Goal: Task Accomplishment & Management: Manage account settings

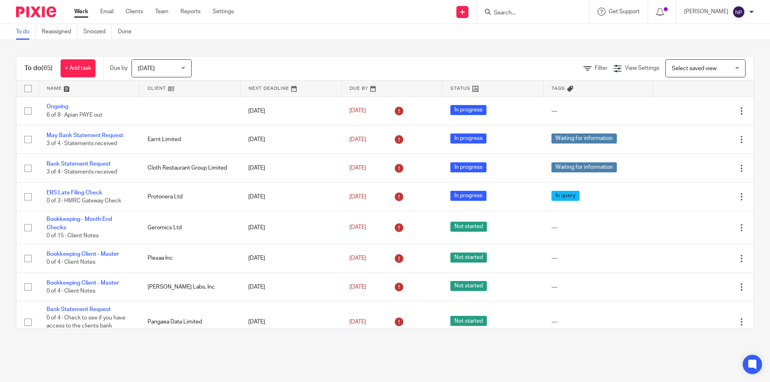
click at [65, 87] on link at bounding box center [89, 89] width 101 height 16
click at [71, 88] on link at bounding box center [89, 89] width 101 height 16
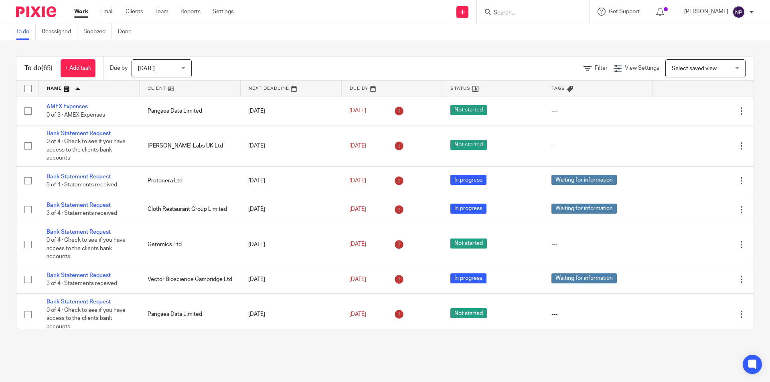
click at [80, 87] on link at bounding box center [89, 89] width 101 height 16
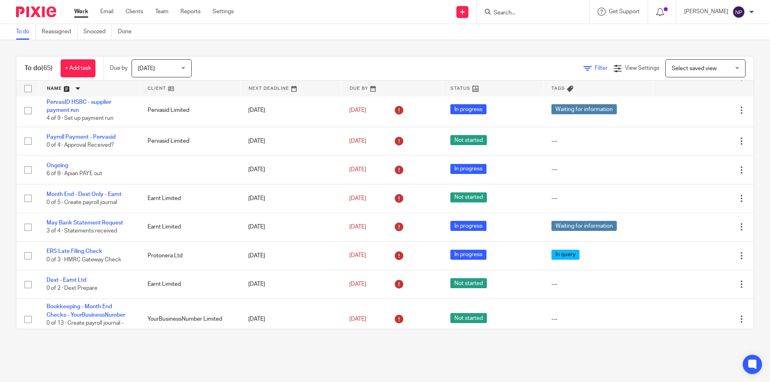
scroll to position [281, 0]
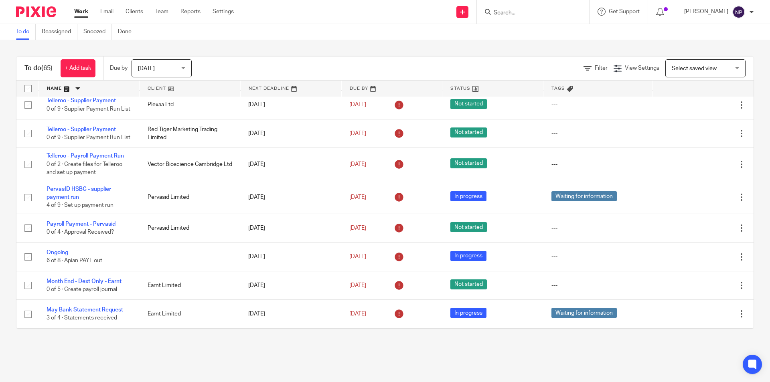
click at [524, 14] on input "Search" at bounding box center [529, 13] width 72 height 7
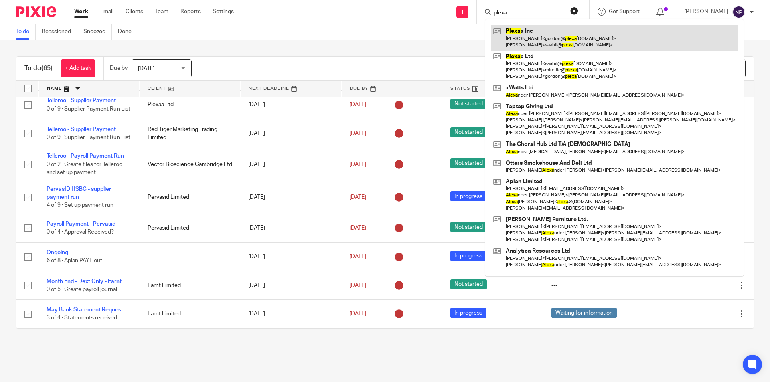
type input "plexa"
click at [519, 39] on link at bounding box center [614, 37] width 246 height 25
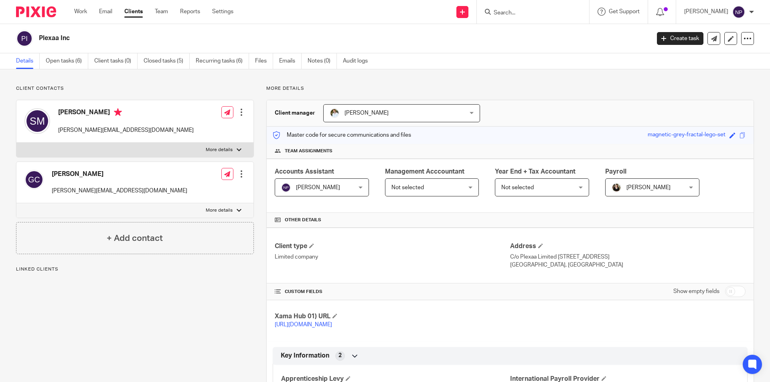
click at [63, 66] on link "Open tasks (6)" at bounding box center [67, 61] width 43 height 16
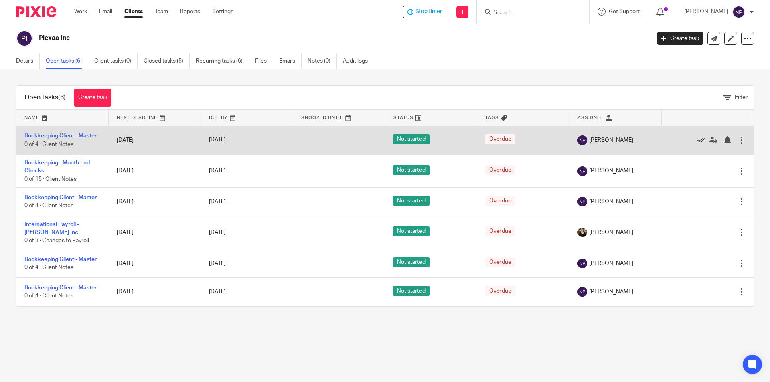
click at [697, 140] on icon at bounding box center [701, 140] width 8 height 8
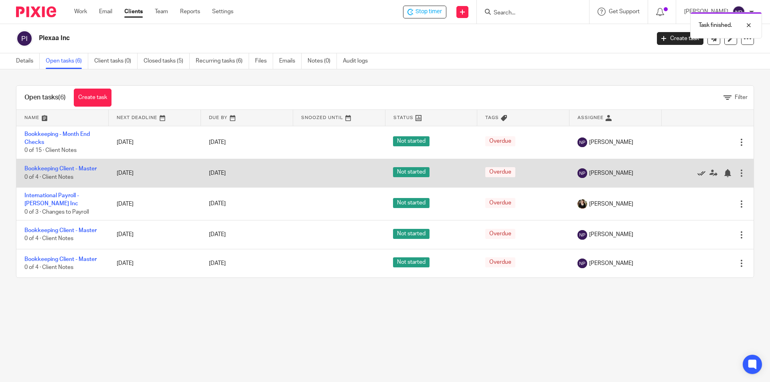
click at [697, 173] on icon at bounding box center [701, 173] width 8 height 8
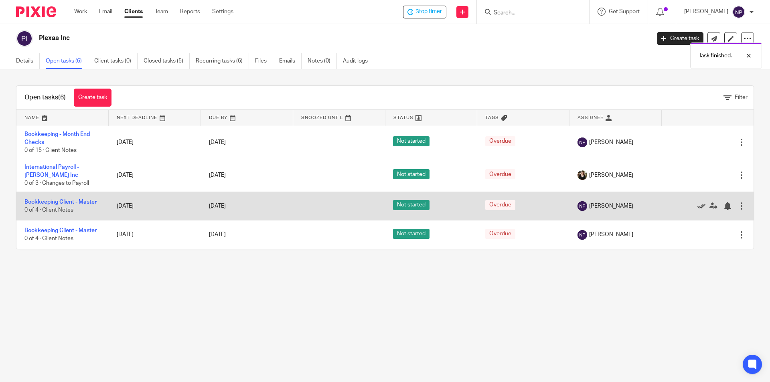
click at [697, 205] on icon at bounding box center [701, 206] width 8 height 8
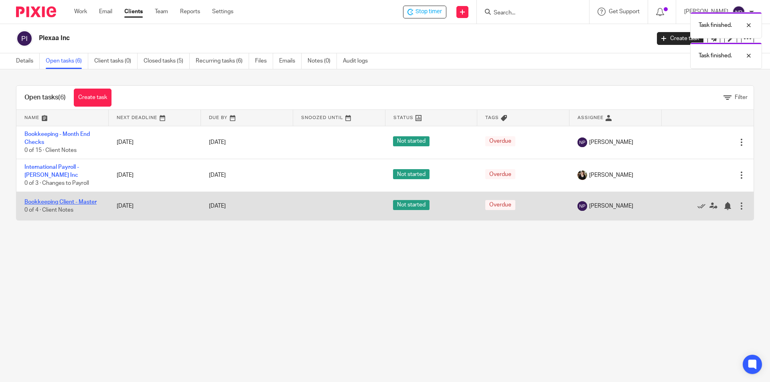
click at [88, 202] on link "Bookkeeping Client - Master" at bounding box center [60, 202] width 72 height 6
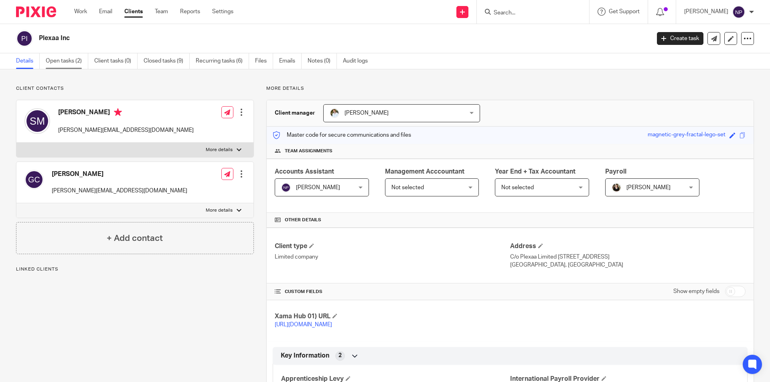
click at [59, 64] on link "Open tasks (2)" at bounding box center [67, 61] width 43 height 16
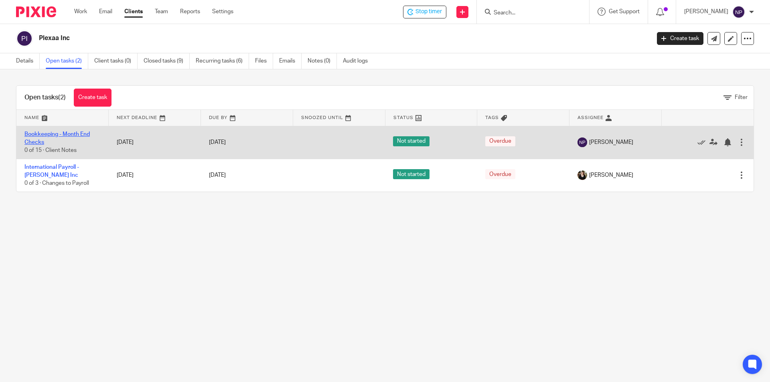
click at [81, 132] on link "Bookkeeping - Month End Checks" at bounding box center [56, 139] width 65 height 14
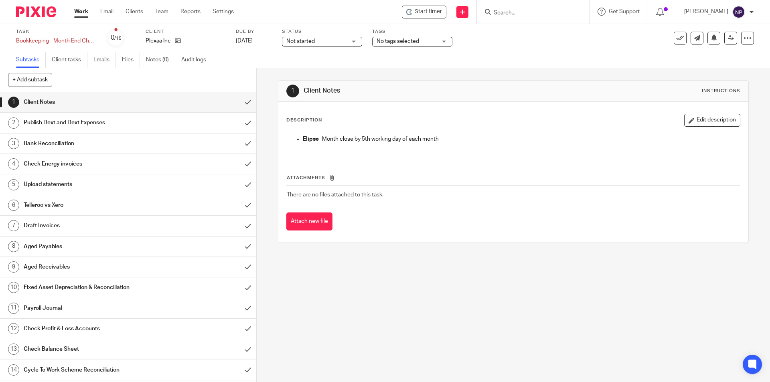
click at [320, 45] on span "Not started" at bounding box center [316, 41] width 60 height 8
click at [320, 74] on li "In progress" at bounding box center [321, 71] width 79 height 16
click at [441, 43] on div "No tags selected" at bounding box center [412, 42] width 80 height 10
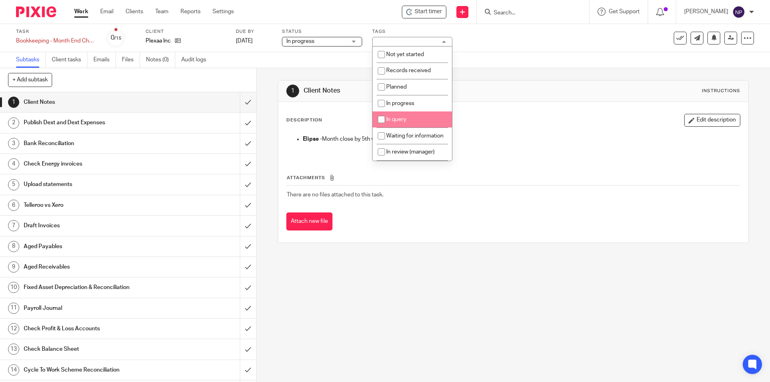
scroll to position [40, 0]
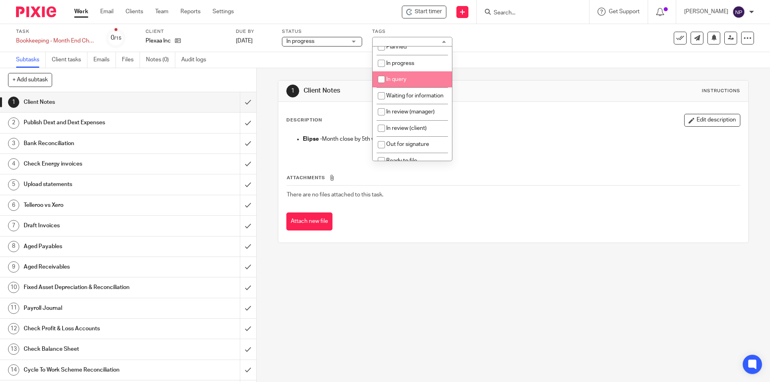
click at [419, 80] on li "In query" at bounding box center [412, 79] width 79 height 16
checkbox input "true"
click at [180, 41] on icon at bounding box center [178, 41] width 6 height 6
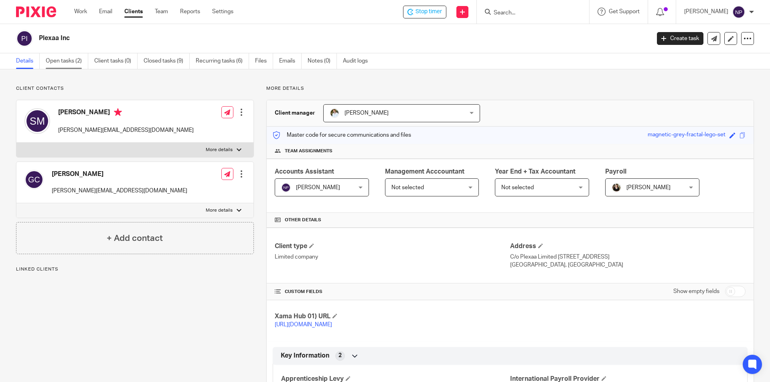
click at [62, 59] on link "Open tasks (2)" at bounding box center [67, 61] width 43 height 16
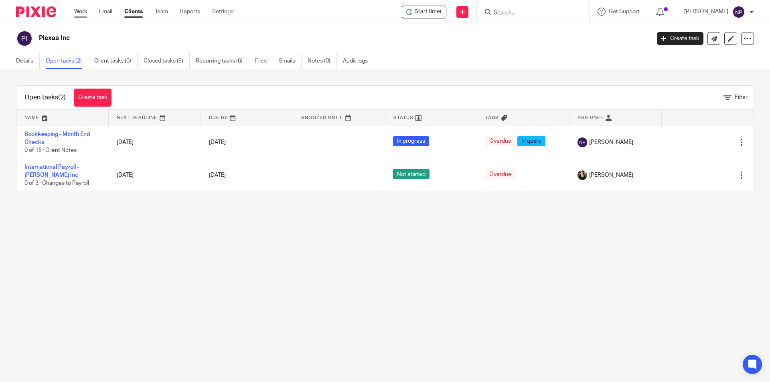
click at [83, 9] on link "Work" at bounding box center [80, 12] width 13 height 8
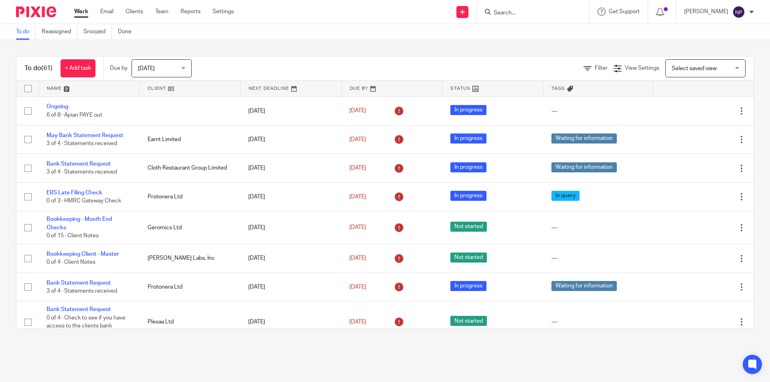
click at [61, 85] on link at bounding box center [89, 89] width 101 height 16
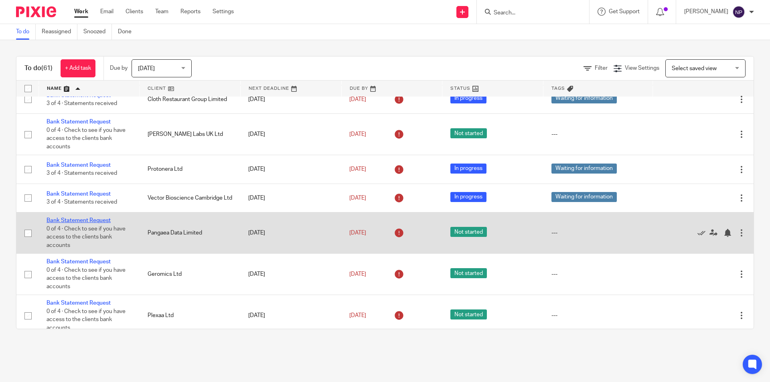
scroll to position [80, 0]
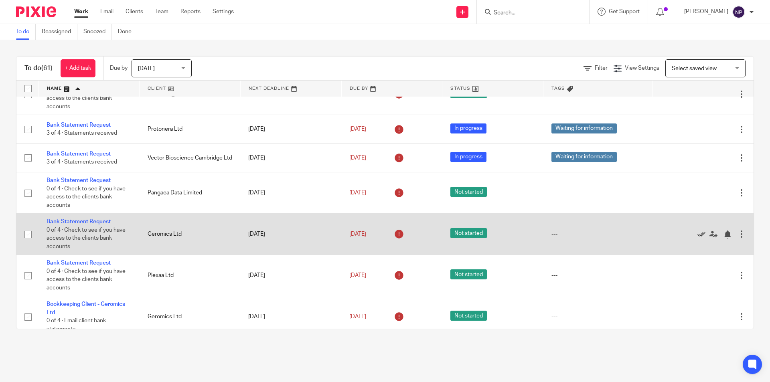
click at [697, 233] on icon at bounding box center [701, 235] width 8 height 8
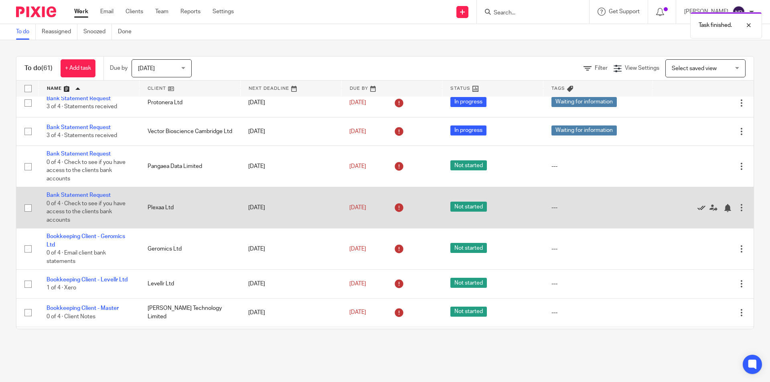
scroll to position [120, 0]
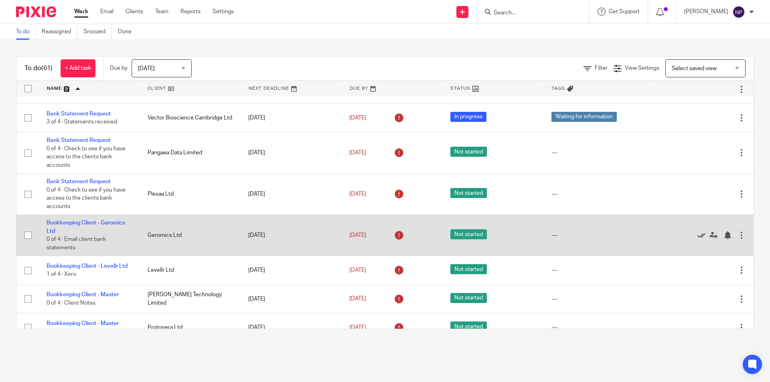
click at [697, 234] on icon at bounding box center [701, 235] width 8 height 8
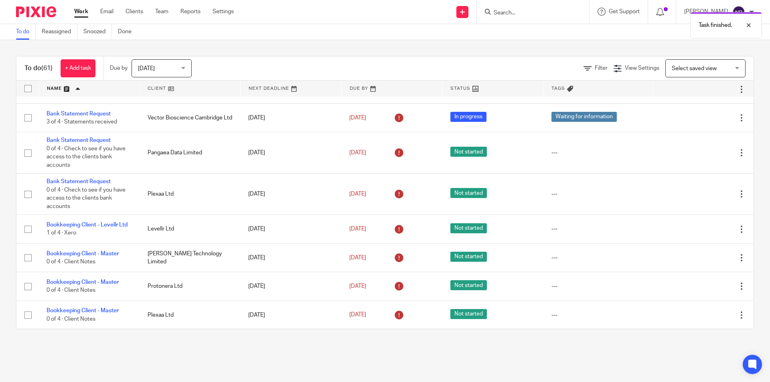
click at [504, 11] on div "Task finished." at bounding box center [573, 23] width 377 height 30
drag, startPoint x: 493, startPoint y: 24, endPoint x: 499, endPoint y: 16, distance: 9.7
click at [494, 23] on div "Task finished." at bounding box center [573, 23] width 377 height 30
drag, startPoint x: 501, startPoint y: 16, endPoint x: 504, endPoint y: 13, distance: 4.3
click at [501, 16] on div "Task finished." at bounding box center [573, 23] width 377 height 30
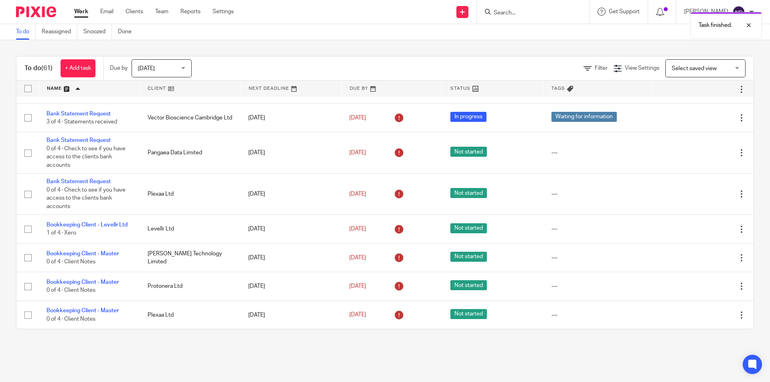
click at [505, 13] on div "Task finished." at bounding box center [573, 23] width 377 height 30
click at [750, 26] on div at bounding box center [743, 25] width 22 height 10
click at [520, 13] on input "Search" at bounding box center [529, 13] width 72 height 7
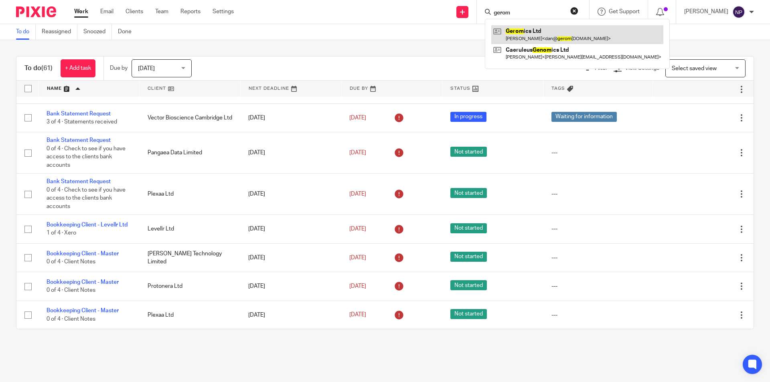
type input "gerom"
click at [531, 32] on link at bounding box center [577, 34] width 172 height 18
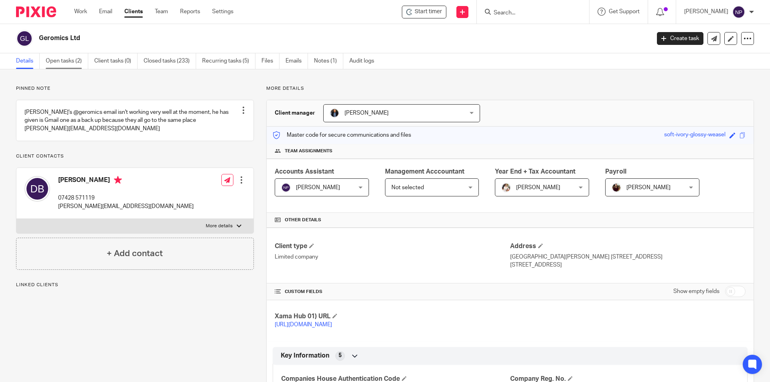
click at [68, 59] on link "Open tasks (2)" at bounding box center [67, 61] width 43 height 16
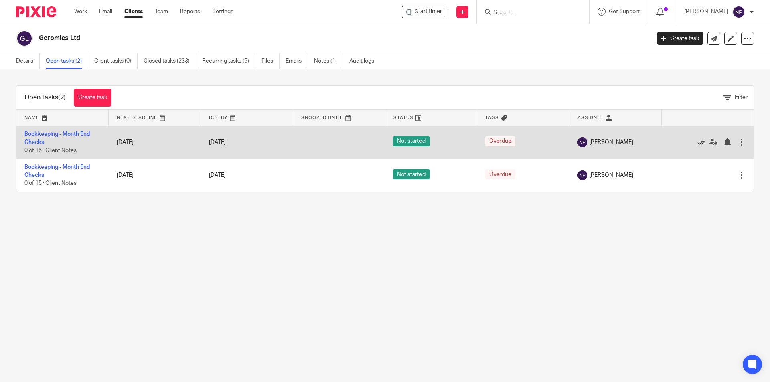
click at [697, 144] on icon at bounding box center [701, 142] width 8 height 8
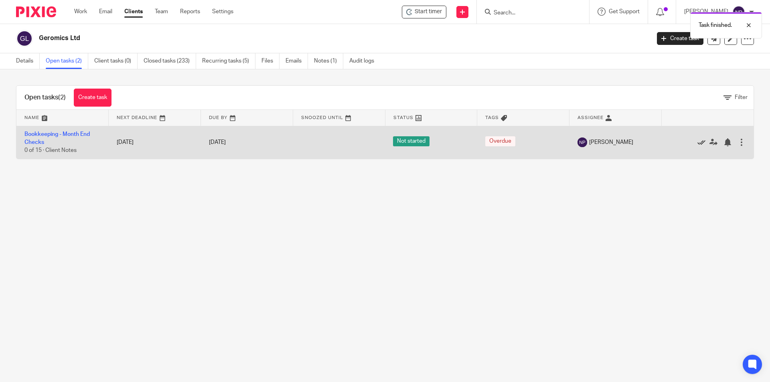
click at [697, 142] on icon at bounding box center [701, 142] width 8 height 8
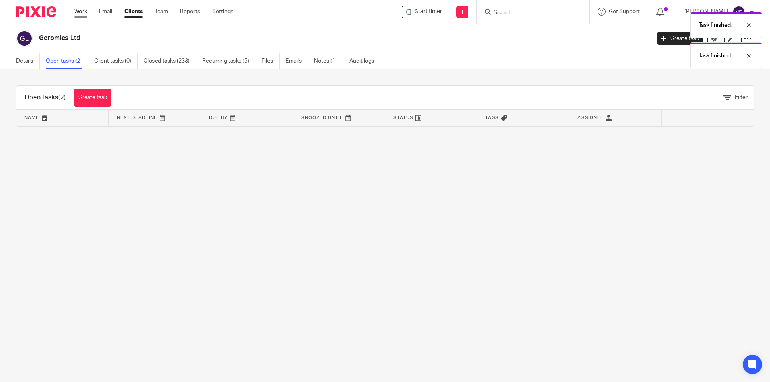
click at [83, 10] on link "Work" at bounding box center [80, 12] width 13 height 8
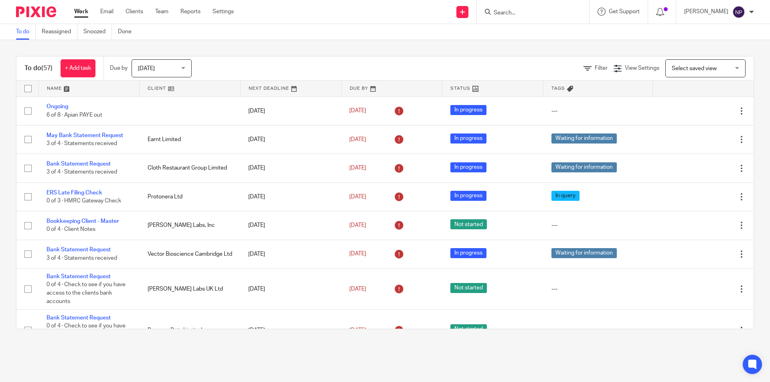
click at [54, 85] on link at bounding box center [89, 89] width 101 height 16
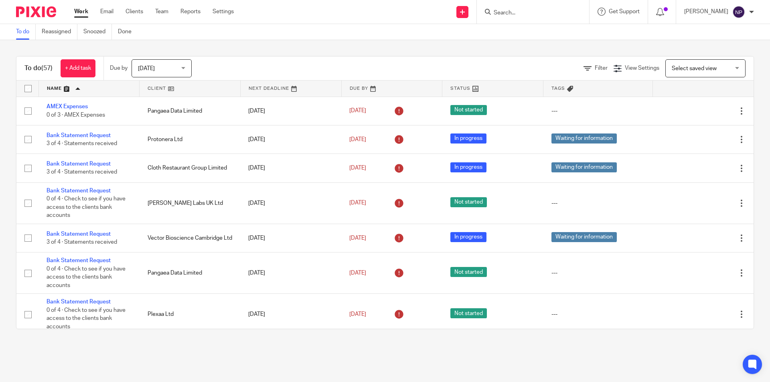
click at [60, 90] on link at bounding box center [89, 89] width 101 height 16
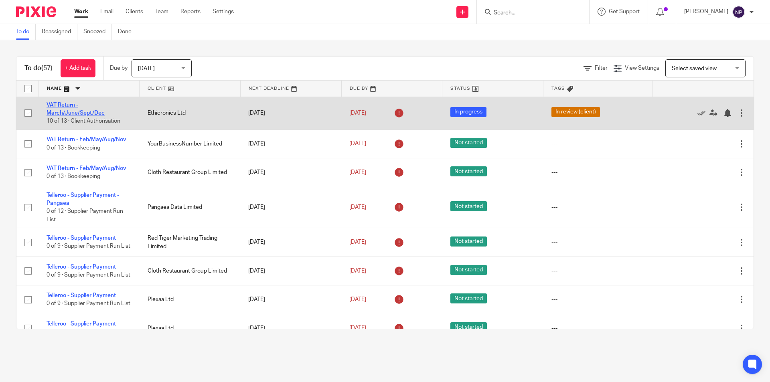
click at [79, 111] on link "VAT Return - March/June/Sept/Dec" at bounding box center [76, 109] width 58 height 14
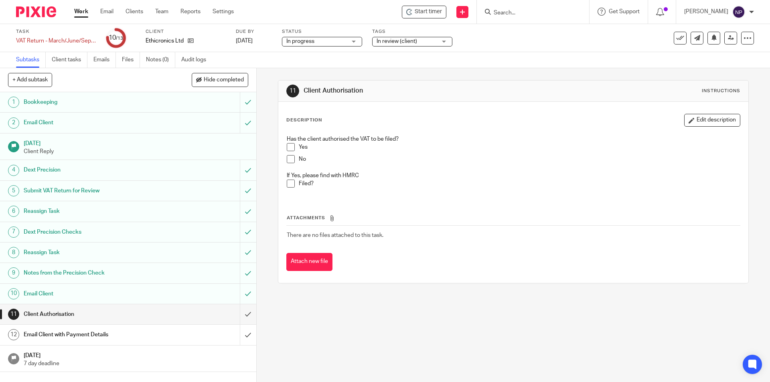
drag, startPoint x: 431, startPoint y: 14, endPoint x: 505, endPoint y: 39, distance: 77.5
click at [431, 15] on span "Start timer" at bounding box center [428, 12] width 27 height 8
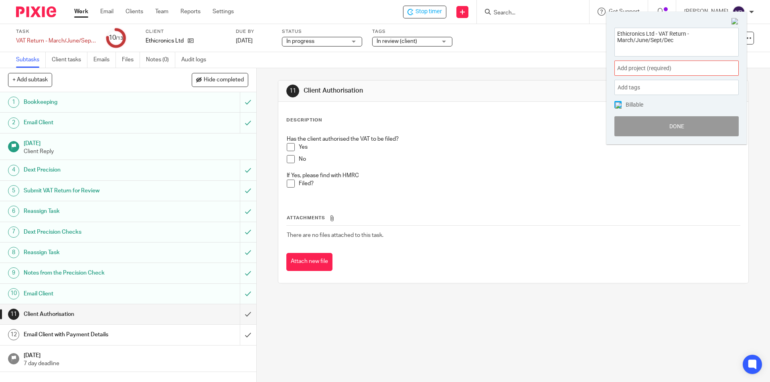
click at [666, 73] on div "Add project (required) :" at bounding box center [676, 68] width 124 height 15
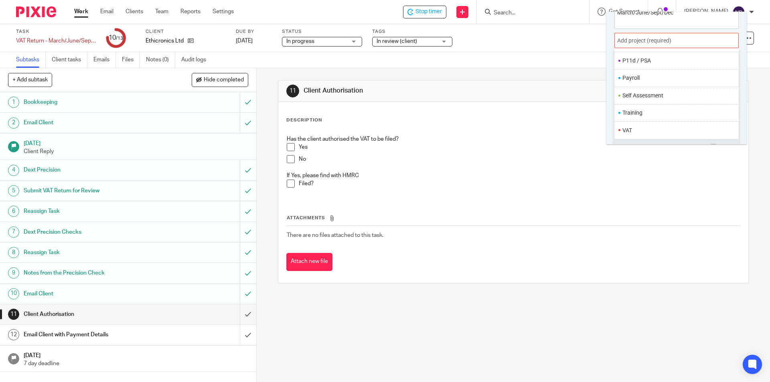
scroll to position [40, 0]
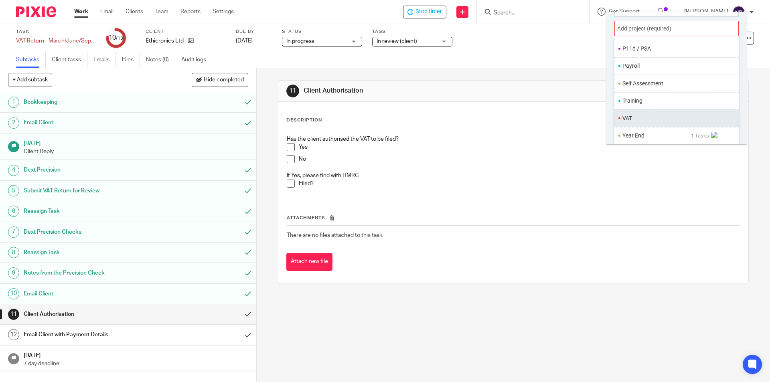
click at [649, 120] on li "VAT" at bounding box center [674, 118] width 105 height 8
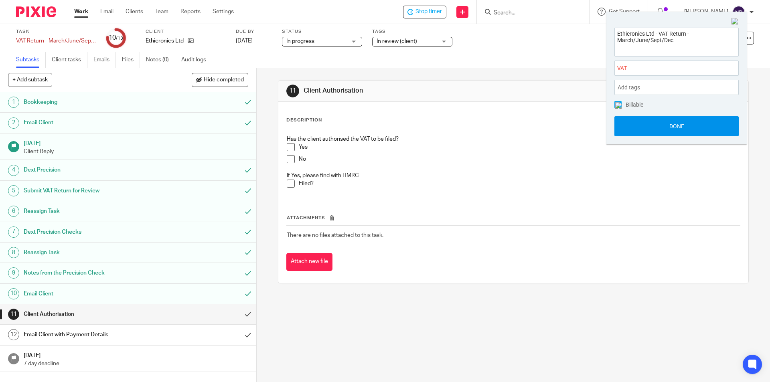
click at [649, 123] on button "Done" at bounding box center [676, 126] width 124 height 20
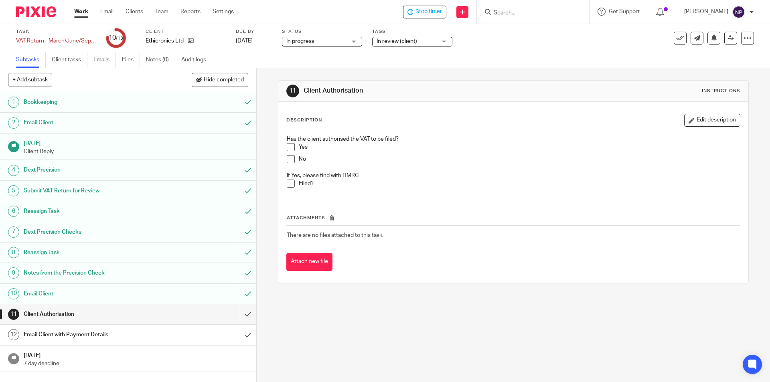
click at [291, 147] on span at bounding box center [291, 147] width 8 height 8
click at [290, 184] on span at bounding box center [291, 184] width 8 height 8
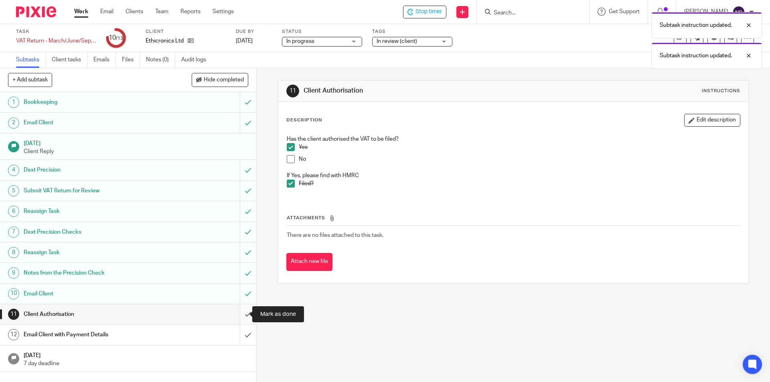
click at [239, 317] on input "submit" at bounding box center [128, 314] width 256 height 20
click at [238, 333] on input "submit" at bounding box center [128, 335] width 256 height 20
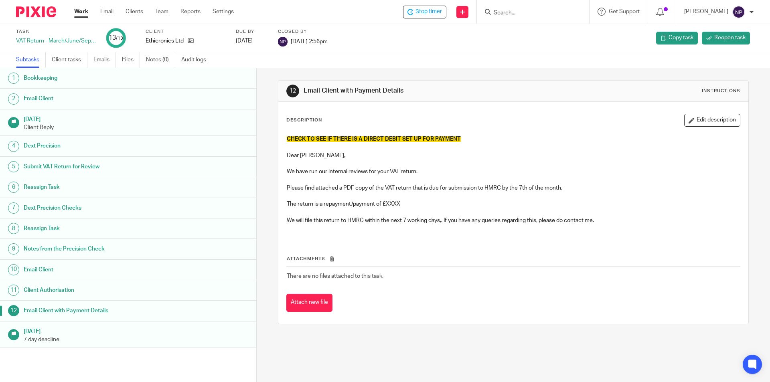
click at [80, 10] on link "Work" at bounding box center [81, 12] width 14 height 8
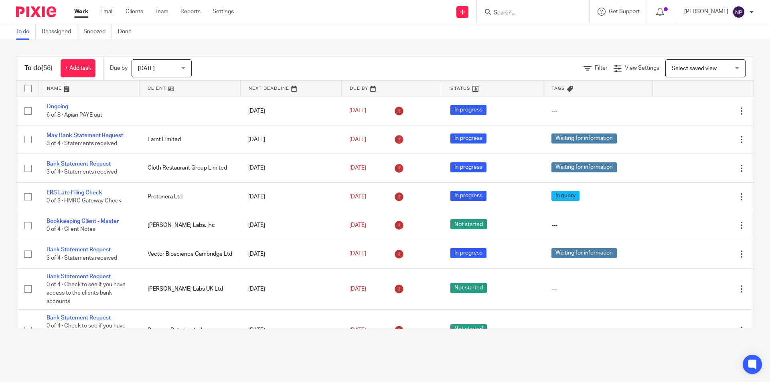
click at [88, 86] on link at bounding box center [89, 89] width 101 height 16
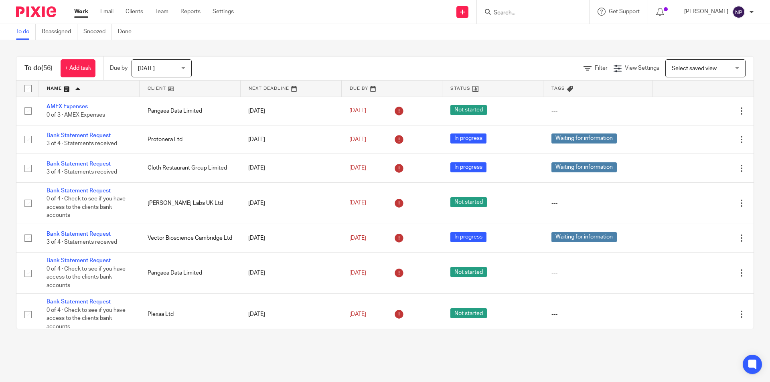
click at [93, 87] on link at bounding box center [89, 89] width 101 height 16
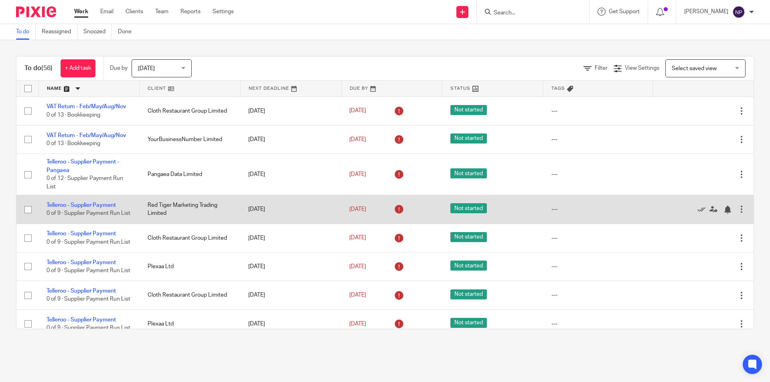
drag, startPoint x: 105, startPoint y: 189, endPoint x: 102, endPoint y: 197, distance: 7.7
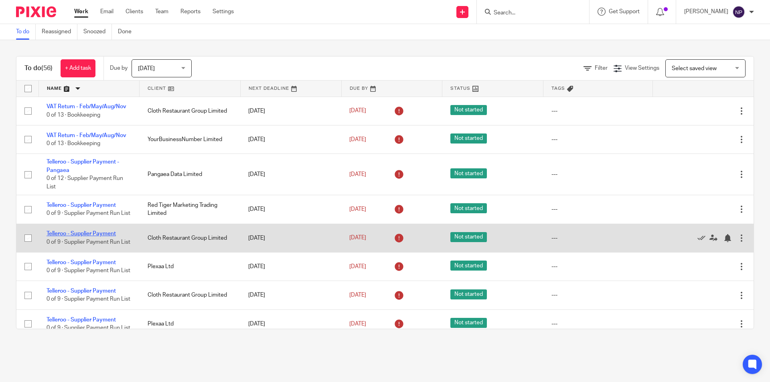
click at [97, 237] on link "Telleroo - Supplier Payment" at bounding box center [81, 234] width 69 height 6
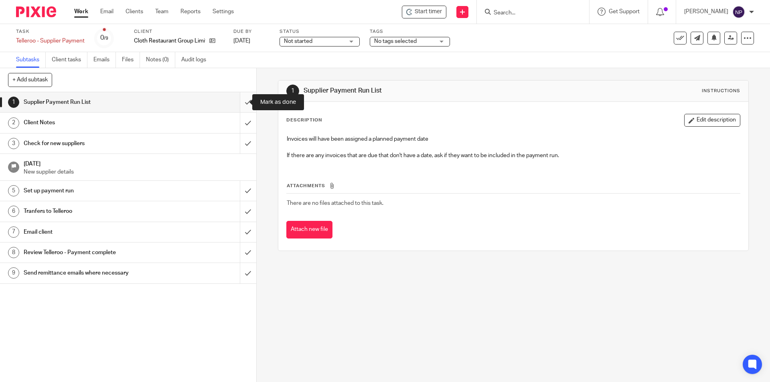
click at [241, 99] on input "submit" at bounding box center [128, 102] width 256 height 20
click at [241, 122] on input "submit" at bounding box center [128, 123] width 256 height 20
click at [241, 145] on input "submit" at bounding box center [128, 144] width 256 height 20
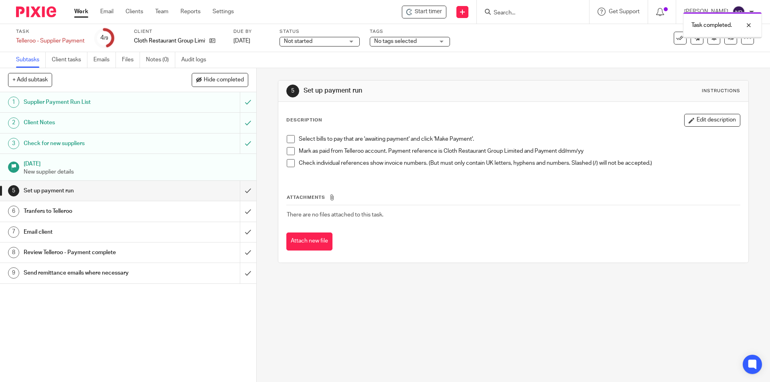
click at [288, 138] on span at bounding box center [291, 139] width 8 height 8
click at [288, 160] on span at bounding box center [291, 163] width 8 height 8
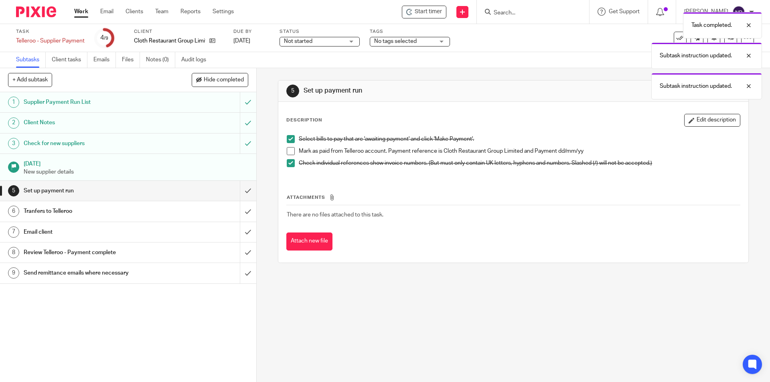
click at [288, 153] on span at bounding box center [291, 151] width 8 height 8
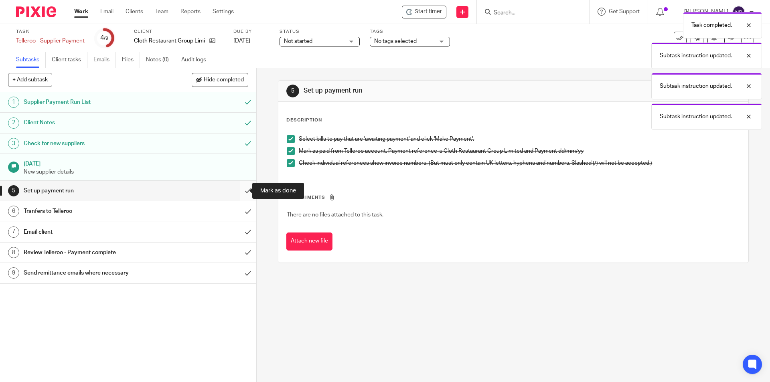
click at [242, 189] on input "submit" at bounding box center [128, 191] width 256 height 20
click at [239, 211] on input "submit" at bounding box center [128, 211] width 256 height 20
drag, startPoint x: 239, startPoint y: 229, endPoint x: 240, endPoint y: 246, distance: 16.8
click at [239, 230] on input "submit" at bounding box center [128, 232] width 256 height 20
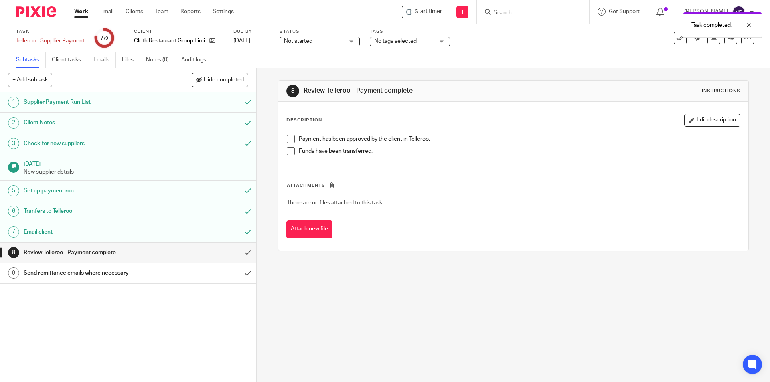
click at [289, 138] on span at bounding box center [291, 139] width 8 height 8
click at [289, 150] on span at bounding box center [291, 151] width 8 height 8
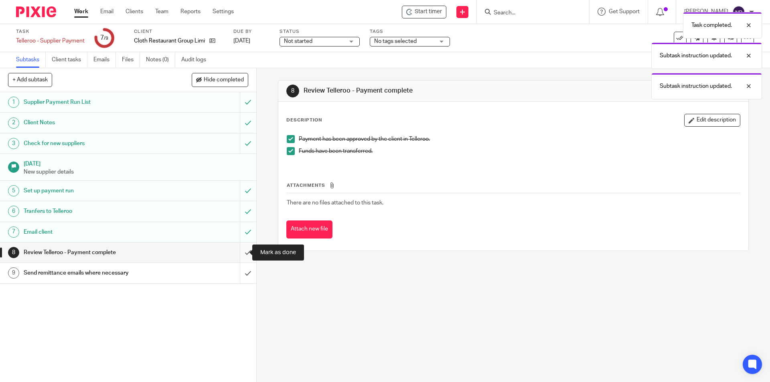
click at [238, 249] on input "submit" at bounding box center [128, 253] width 256 height 20
click at [240, 276] on input "submit" at bounding box center [128, 273] width 256 height 20
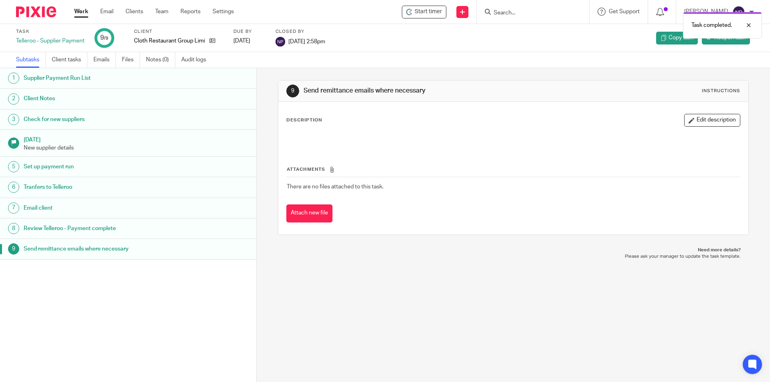
click at [83, 13] on link "Work" at bounding box center [81, 12] width 14 height 8
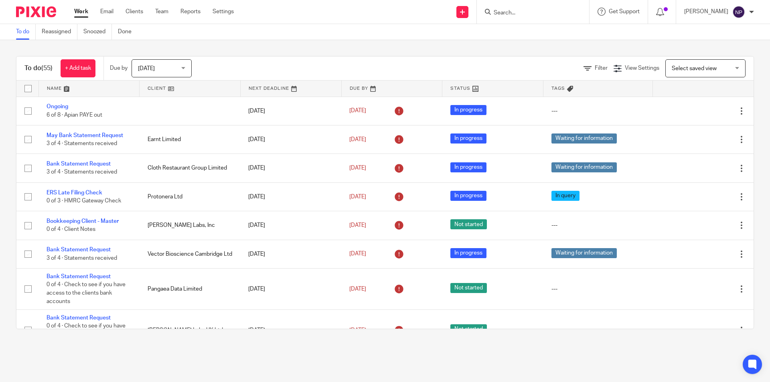
click at [73, 86] on link at bounding box center [89, 89] width 101 height 16
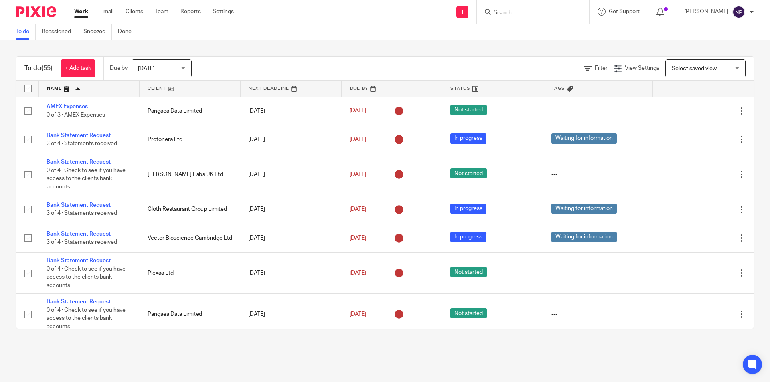
click at [93, 85] on link at bounding box center [89, 89] width 101 height 16
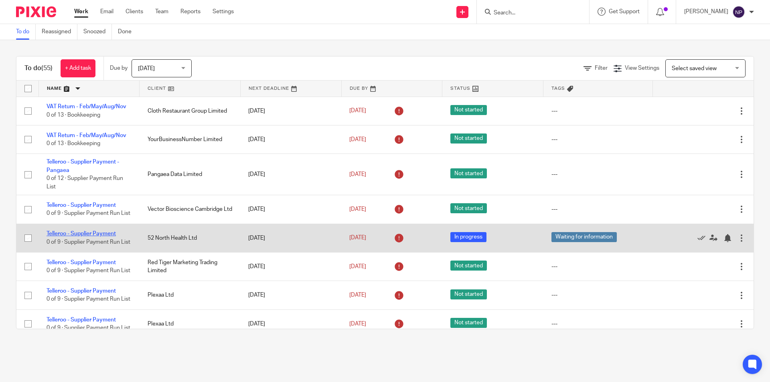
click at [108, 237] on link "Telleroo - Supplier Payment" at bounding box center [81, 234] width 69 height 6
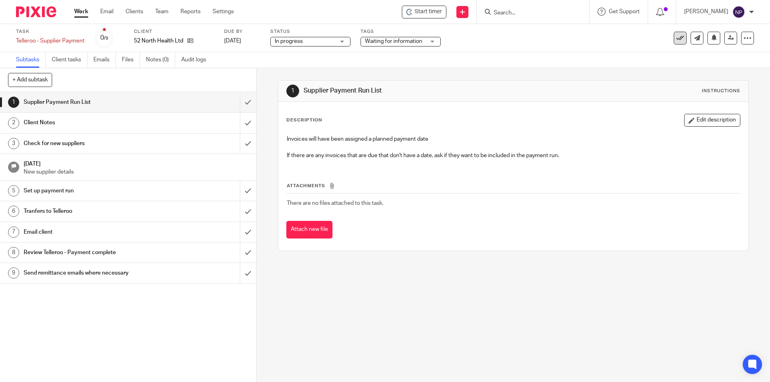
click at [676, 36] on icon at bounding box center [680, 38] width 8 height 8
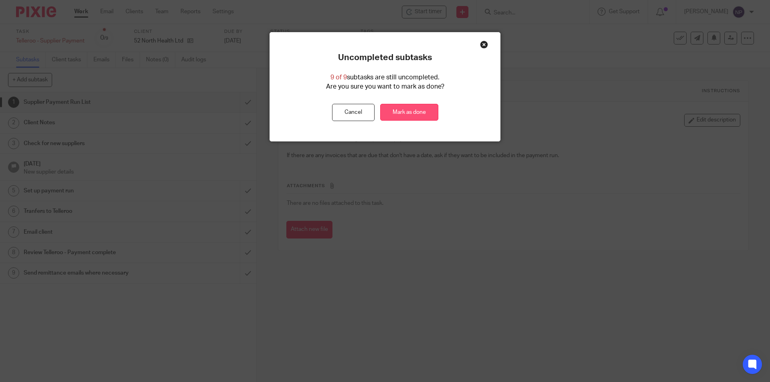
click at [407, 113] on link "Mark as done" at bounding box center [409, 112] width 58 height 17
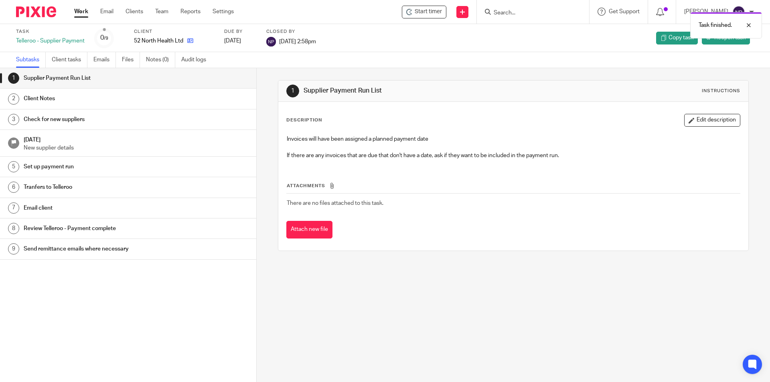
click at [193, 41] on icon at bounding box center [190, 41] width 6 height 6
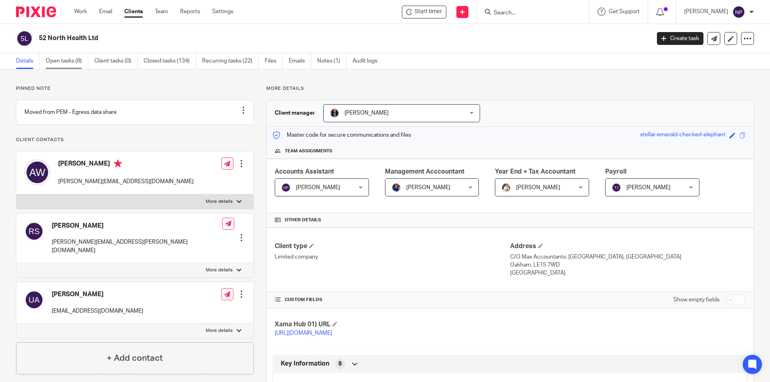
click at [75, 59] on link "Open tasks (8)" at bounding box center [67, 61] width 43 height 16
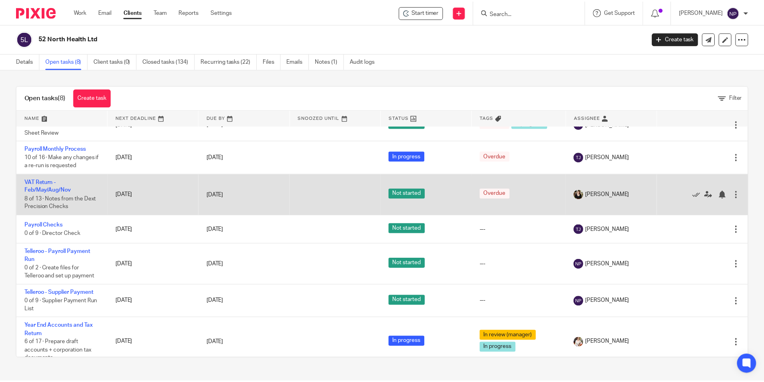
scroll to position [61, 0]
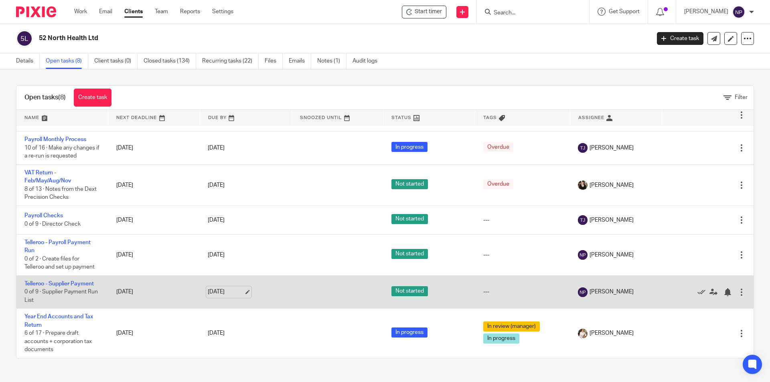
click at [236, 293] on link "[DATE]" at bounding box center [226, 292] width 36 height 8
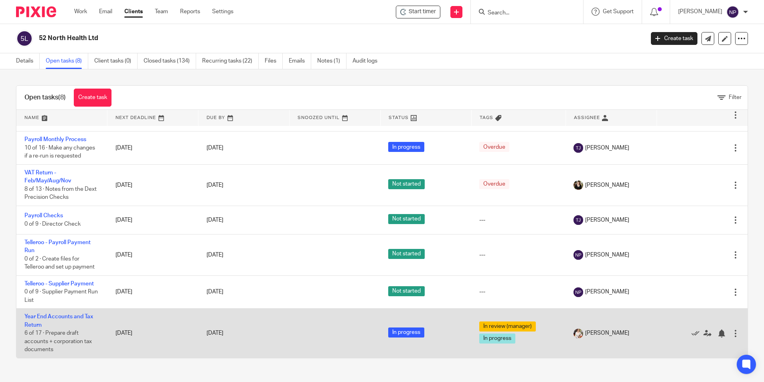
scroll to position [0, 0]
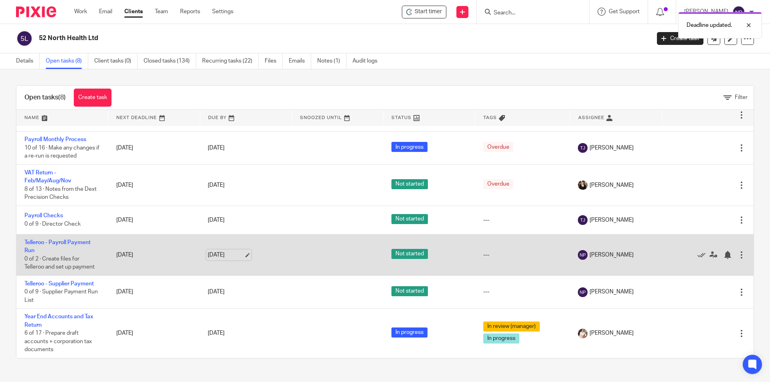
click at [235, 252] on link "[DATE]" at bounding box center [226, 255] width 36 height 8
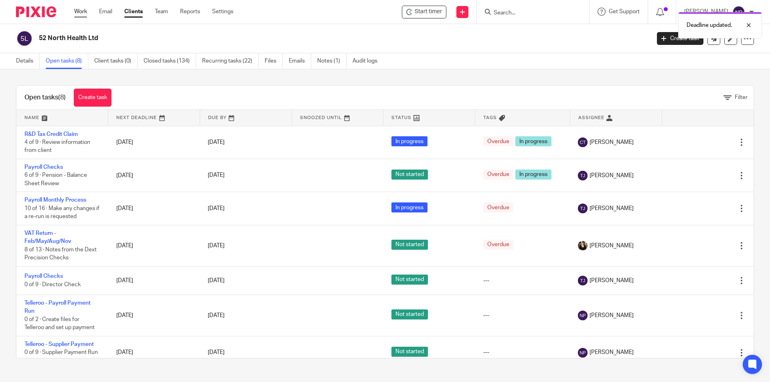
click at [75, 10] on link "Work" at bounding box center [80, 12] width 13 height 8
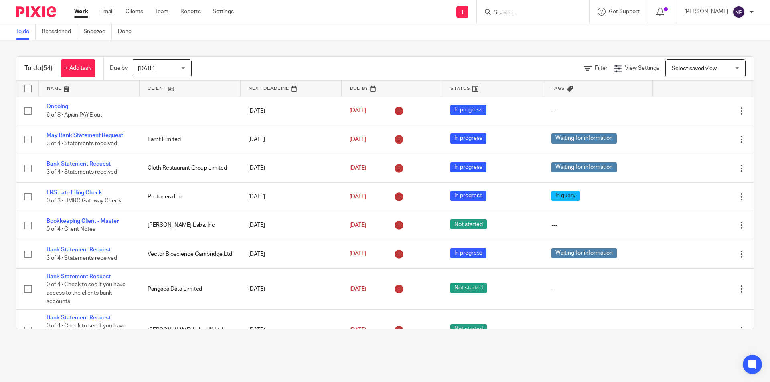
click at [52, 86] on link at bounding box center [89, 89] width 101 height 16
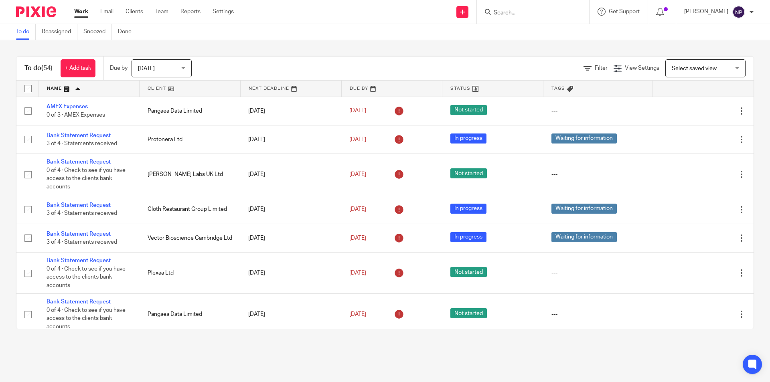
click at [52, 86] on link at bounding box center [89, 89] width 101 height 16
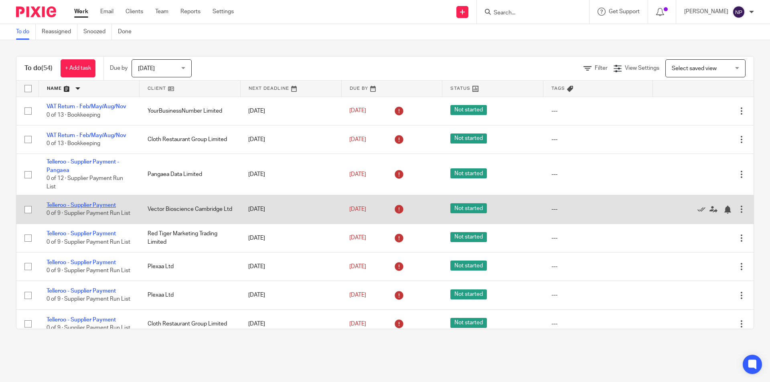
click at [101, 203] on link "Telleroo - Supplier Payment" at bounding box center [81, 206] width 69 height 6
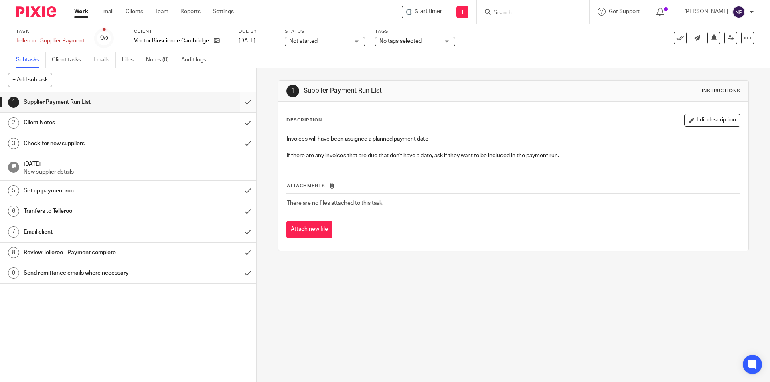
click at [245, 103] on input "submit" at bounding box center [128, 102] width 256 height 20
drag, startPoint x: 238, startPoint y: 120, endPoint x: 237, endPoint y: 141, distance: 20.9
click at [238, 121] on input "submit" at bounding box center [128, 123] width 256 height 20
click at [237, 142] on input "submit" at bounding box center [128, 144] width 256 height 20
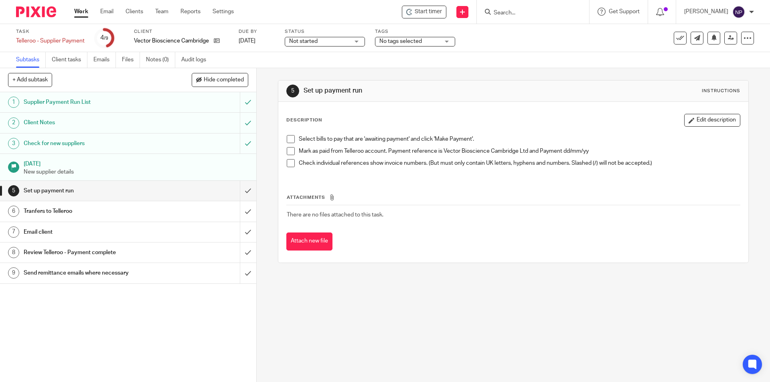
click at [290, 141] on span at bounding box center [291, 139] width 8 height 8
click at [289, 153] on span at bounding box center [291, 151] width 8 height 8
click at [290, 164] on span at bounding box center [291, 163] width 8 height 8
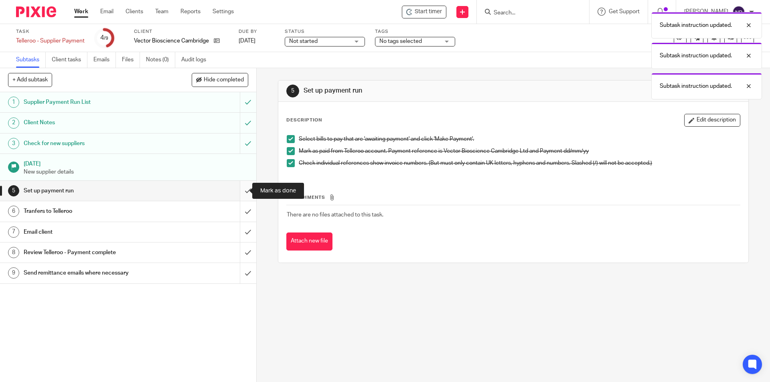
click at [242, 194] on input "submit" at bounding box center [128, 191] width 256 height 20
click at [239, 210] on input "submit" at bounding box center [128, 211] width 256 height 20
click at [239, 227] on input "submit" at bounding box center [128, 232] width 256 height 20
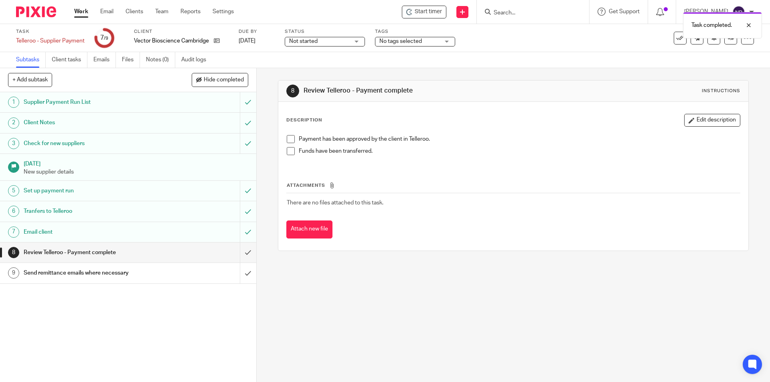
click at [290, 139] on span at bounding box center [291, 139] width 8 height 8
click at [289, 152] on span at bounding box center [291, 151] width 8 height 8
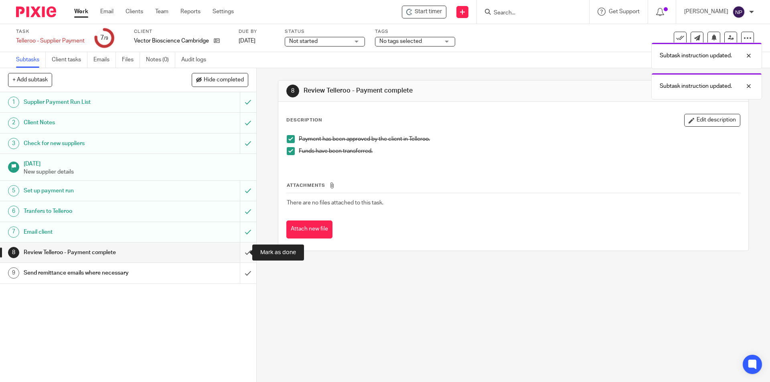
click at [236, 251] on input "submit" at bounding box center [128, 253] width 256 height 20
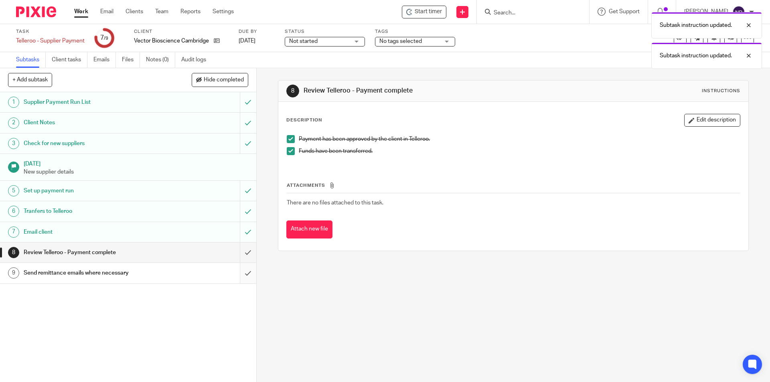
click at [235, 274] on input "submit" at bounding box center [128, 273] width 256 height 20
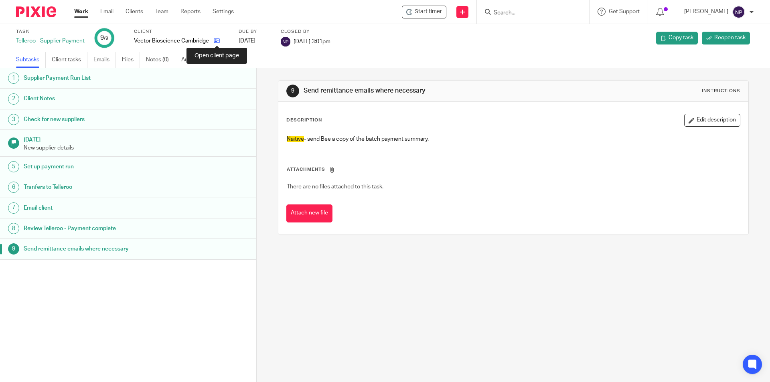
click at [219, 41] on icon at bounding box center [217, 41] width 6 height 6
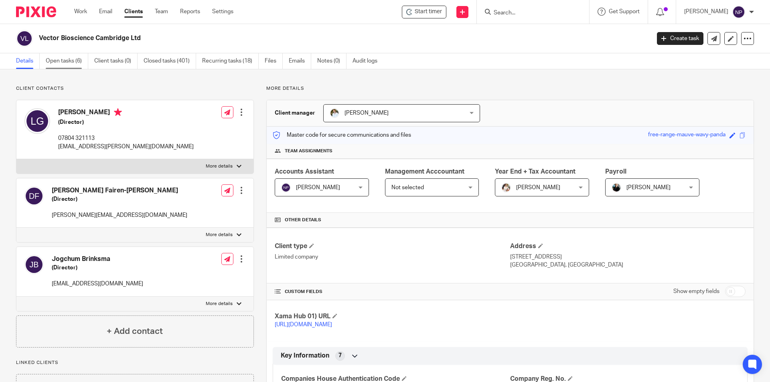
click at [71, 57] on link "Open tasks (6)" at bounding box center [67, 61] width 43 height 16
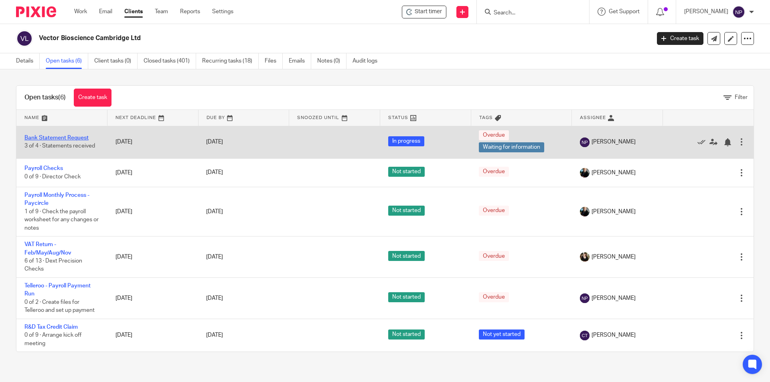
click at [83, 138] on link "Bank Statement Request" at bounding box center [56, 138] width 64 height 6
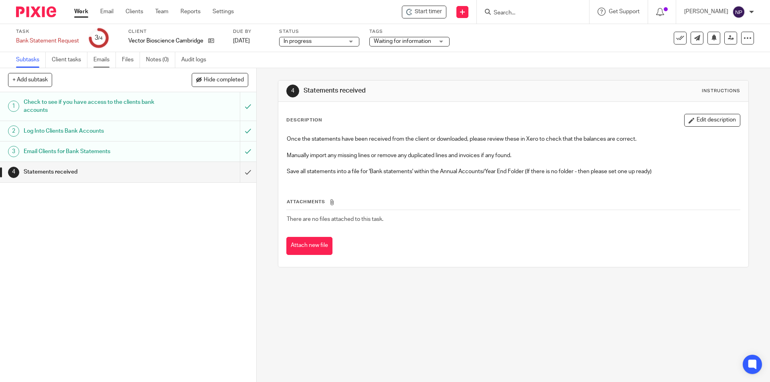
click at [103, 59] on link "Emails" at bounding box center [104, 60] width 22 height 16
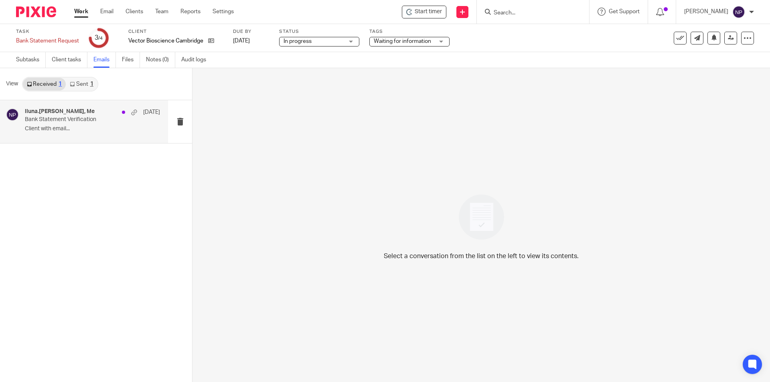
click at [64, 129] on p "Client with email..." at bounding box center [92, 129] width 135 height 7
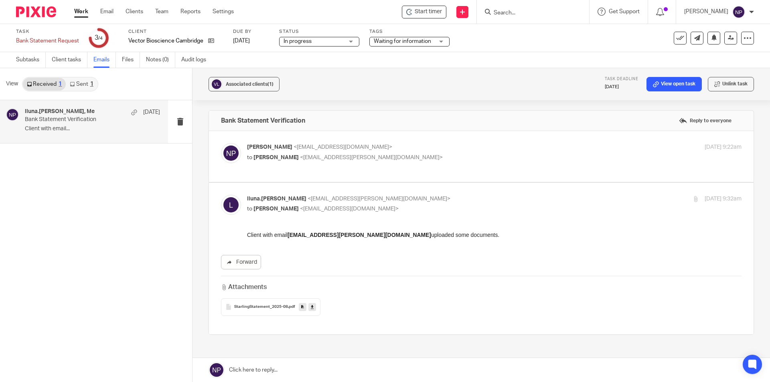
click at [259, 310] on span "StarlingStatement_2025-08" at bounding box center [261, 307] width 54 height 5
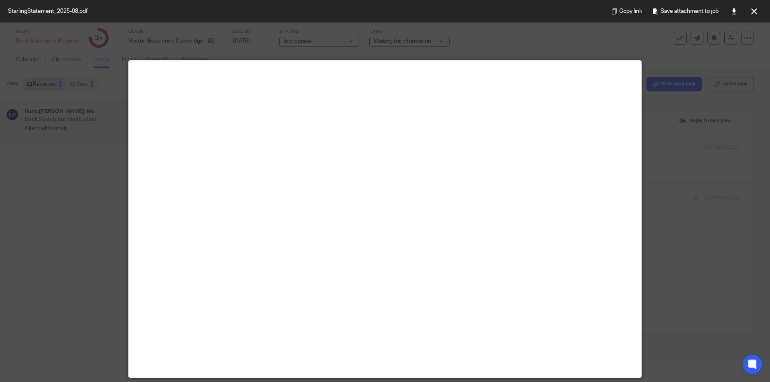
click at [585, 249] on main at bounding box center [385, 219] width 513 height 317
click at [735, 8] on link at bounding box center [734, 11] width 16 height 16
drag, startPoint x: 749, startPoint y: 39, endPoint x: 750, endPoint y: 33, distance: 6.2
click at [749, 39] on div at bounding box center [385, 191] width 770 height 382
click at [755, 11] on icon at bounding box center [754, 11] width 6 height 6
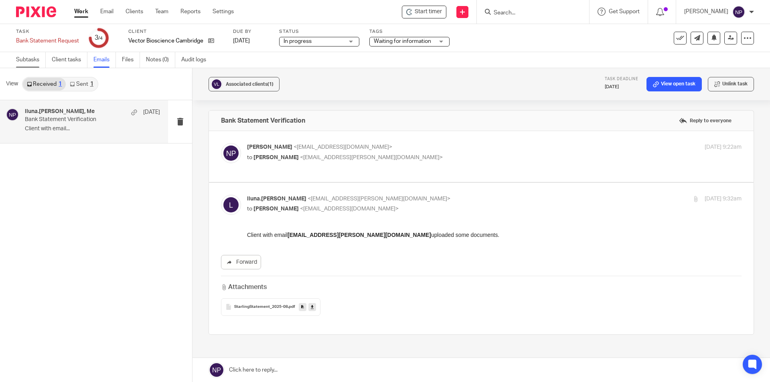
click at [32, 59] on link "Subtasks" at bounding box center [31, 60] width 30 height 16
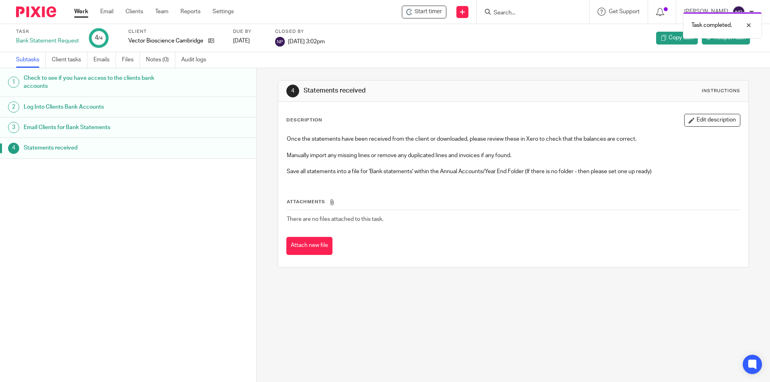
click at [79, 11] on link "Work" at bounding box center [81, 12] width 14 height 8
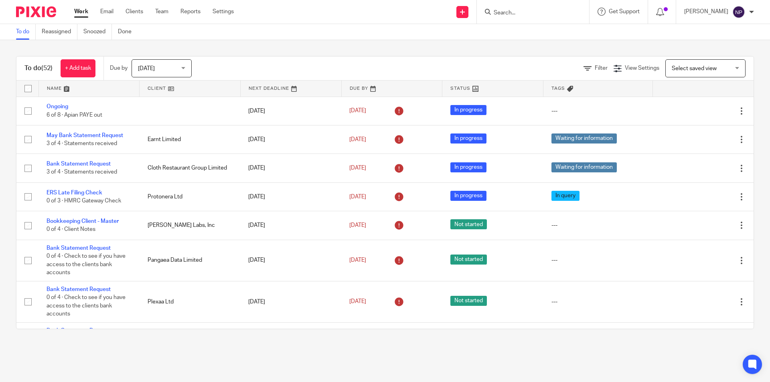
click at [61, 87] on link at bounding box center [89, 89] width 101 height 16
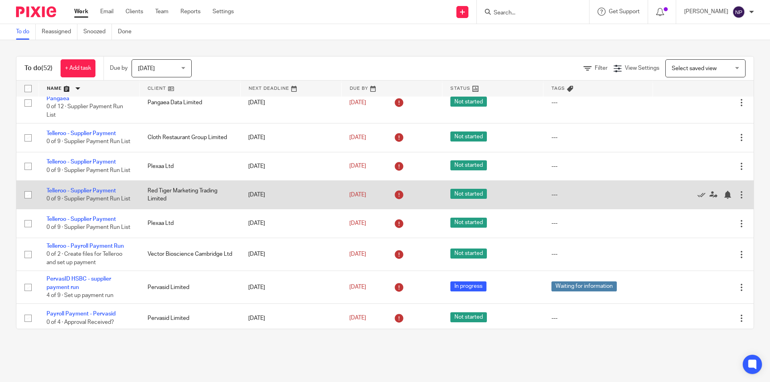
scroll to position [80, 0]
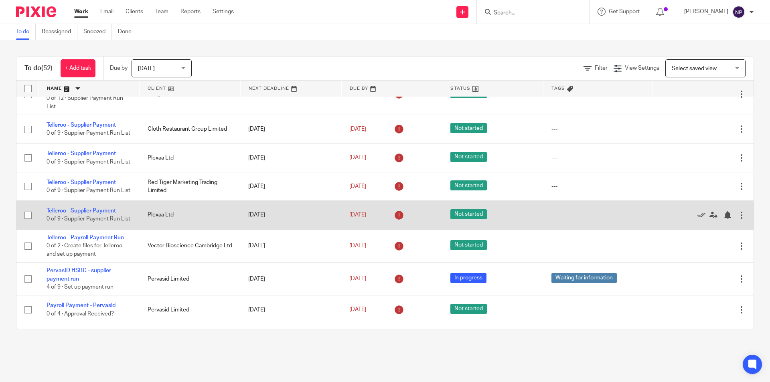
click at [104, 214] on link "Telleroo - Supplier Payment" at bounding box center [81, 211] width 69 height 6
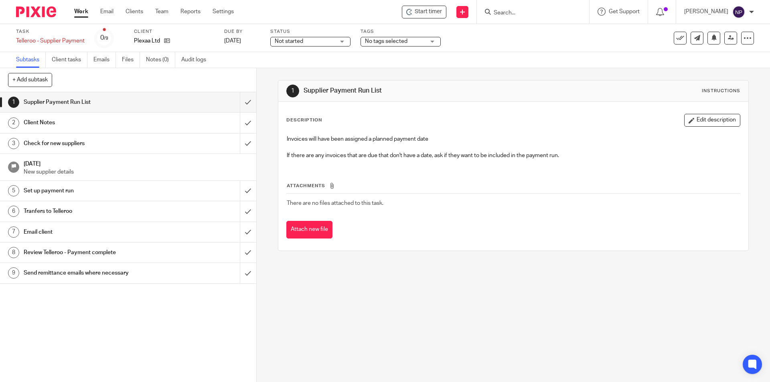
click at [426, 11] on span "Start timer" at bounding box center [428, 12] width 27 height 8
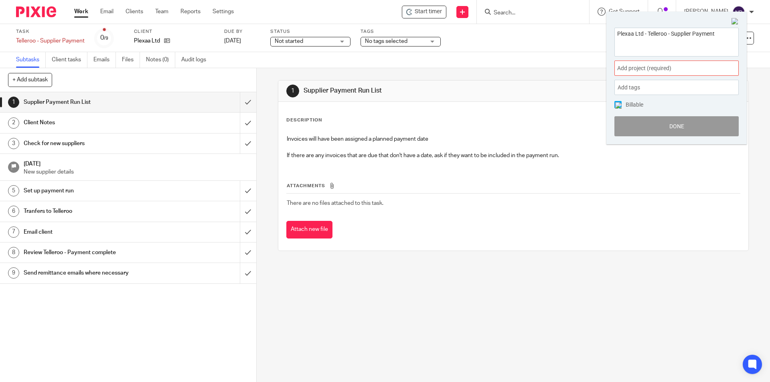
click at [666, 71] on span "Add project (required) :" at bounding box center [667, 68] width 101 height 8
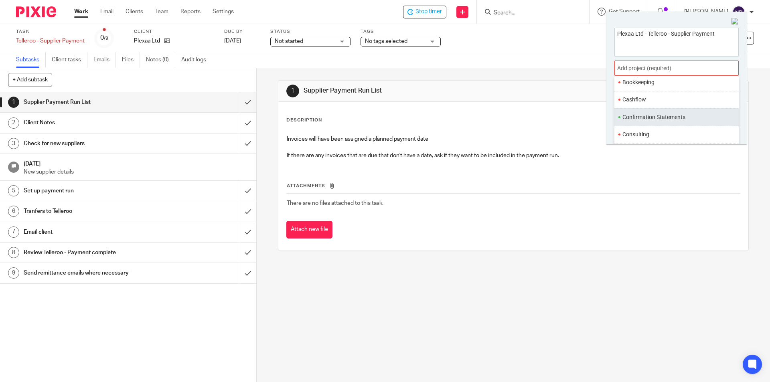
scroll to position [80, 0]
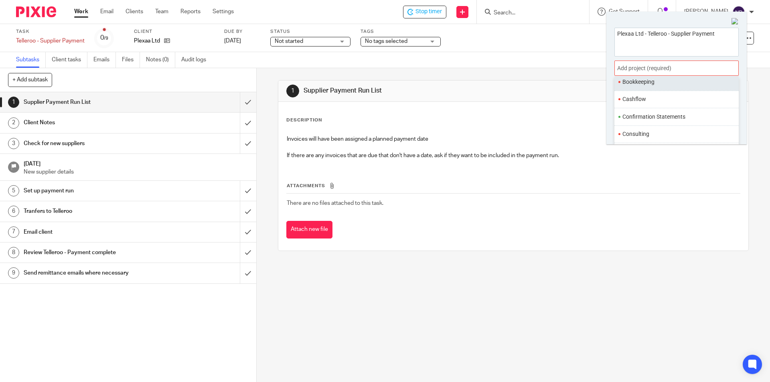
click at [649, 85] on li "Bookkeeping" at bounding box center [674, 82] width 105 height 8
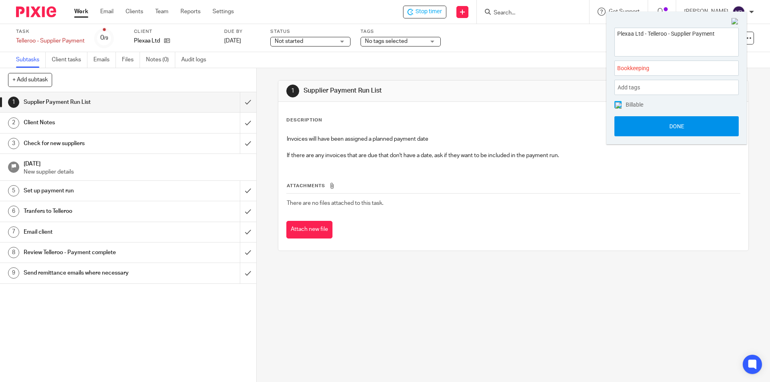
click at [649, 128] on button "Done" at bounding box center [676, 126] width 124 height 20
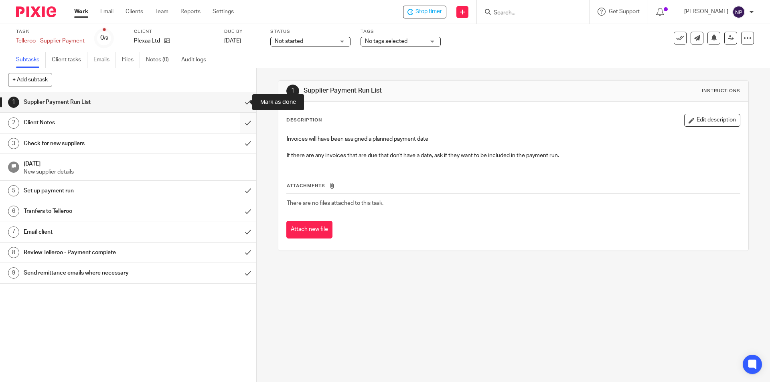
drag, startPoint x: 244, startPoint y: 101, endPoint x: 241, endPoint y: 124, distance: 23.4
click at [244, 102] on input "submit" at bounding box center [128, 102] width 256 height 20
click at [241, 125] on input "submit" at bounding box center [128, 123] width 256 height 20
drag, startPoint x: 239, startPoint y: 144, endPoint x: 239, endPoint y: 186, distance: 41.3
click at [239, 146] on input "submit" at bounding box center [128, 144] width 256 height 20
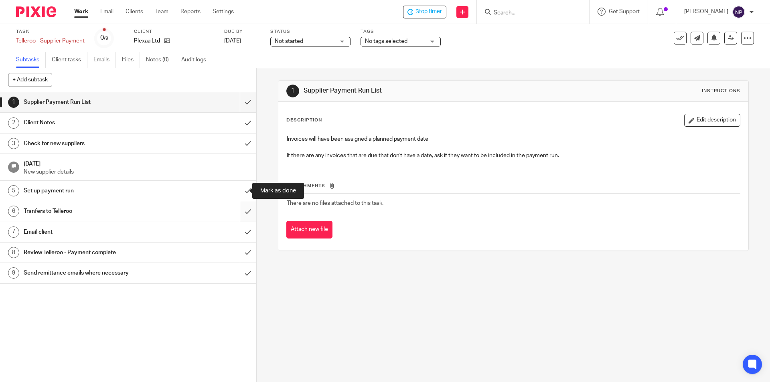
drag, startPoint x: 238, startPoint y: 188, endPoint x: 240, endPoint y: 215, distance: 27.3
click at [239, 193] on input "submit" at bounding box center [128, 191] width 256 height 20
drag, startPoint x: 240, startPoint y: 219, endPoint x: 240, endPoint y: 227, distance: 7.2
click at [240, 220] on input "submit" at bounding box center [128, 211] width 256 height 20
click at [239, 234] on input "submit" at bounding box center [128, 232] width 256 height 20
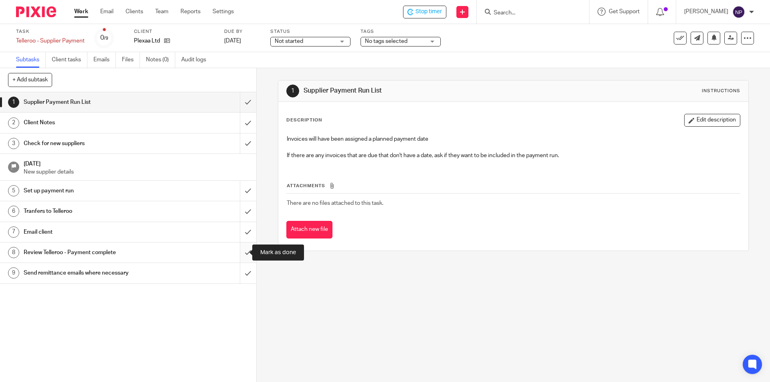
click at [241, 251] on input "submit" at bounding box center [128, 253] width 256 height 20
click at [240, 275] on input "submit" at bounding box center [128, 273] width 256 height 20
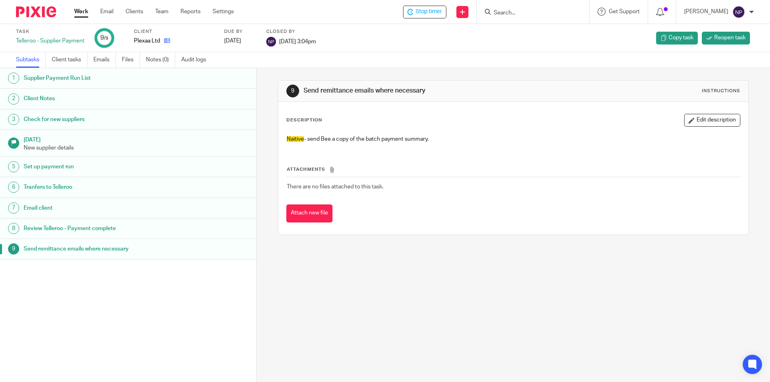
click at [167, 41] on icon at bounding box center [167, 41] width 6 height 6
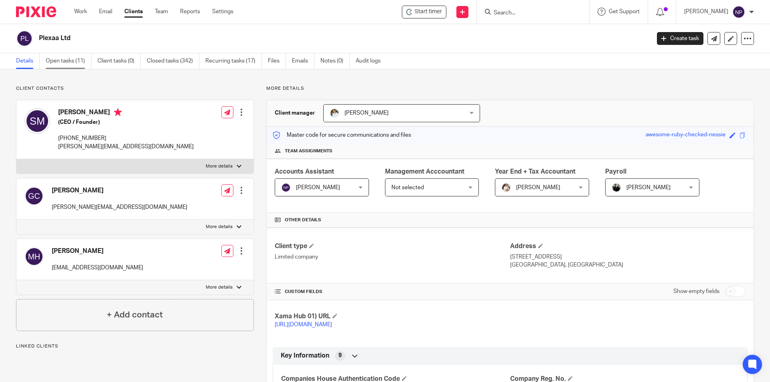
click at [66, 62] on link "Open tasks (11)" at bounding box center [69, 61] width 46 height 16
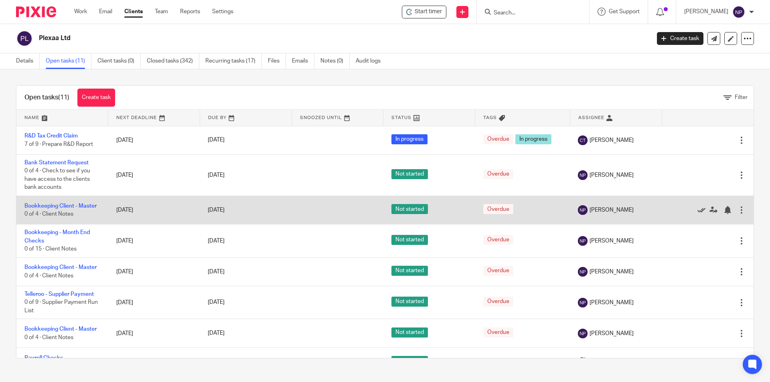
click at [697, 211] on icon at bounding box center [701, 210] width 8 height 8
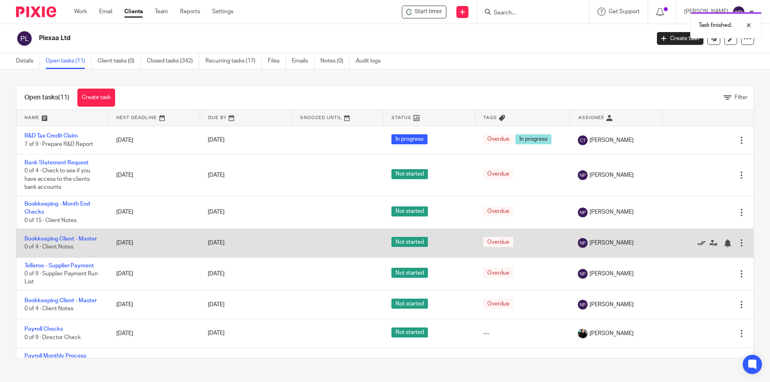
click at [697, 241] on icon at bounding box center [701, 243] width 8 height 8
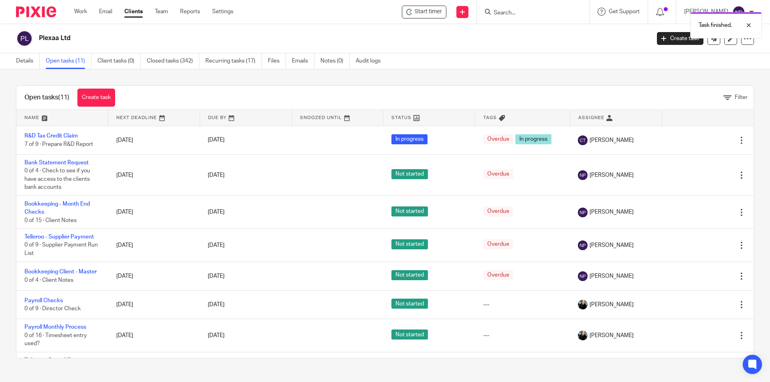
click at [697, 241] on icon at bounding box center [701, 245] width 8 height 8
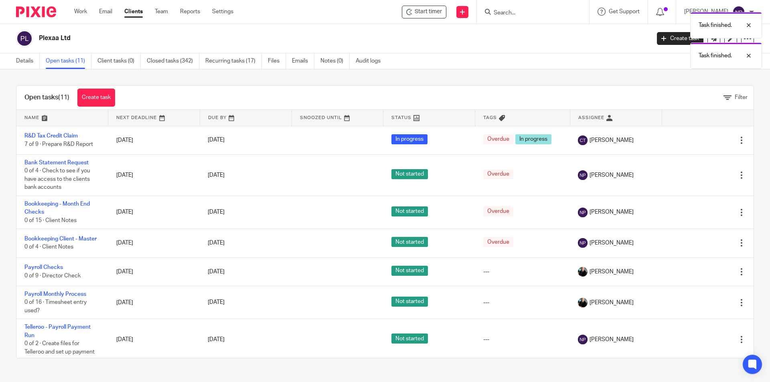
click at [697, 241] on icon at bounding box center [701, 243] width 8 height 8
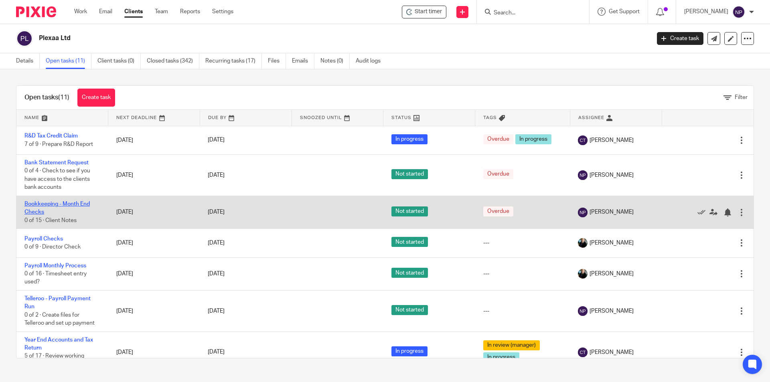
click at [69, 203] on link "Bookkeeping - Month End Checks" at bounding box center [56, 208] width 65 height 14
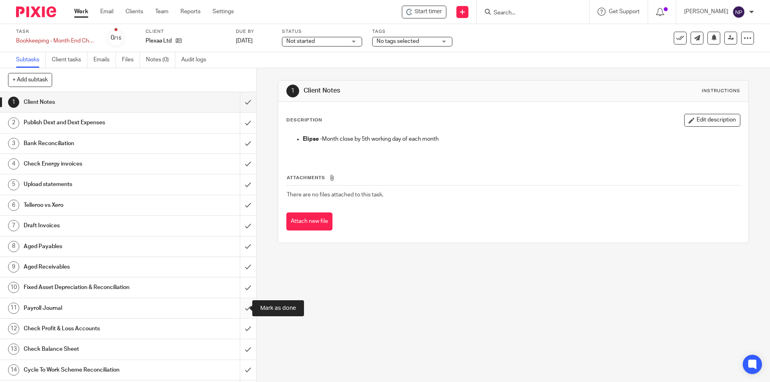
click at [237, 306] on input "submit" at bounding box center [128, 308] width 256 height 20
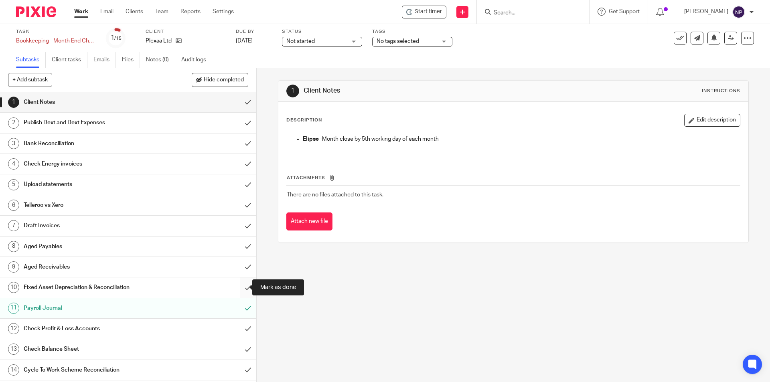
click at [238, 290] on input "submit" at bounding box center [128, 288] width 256 height 20
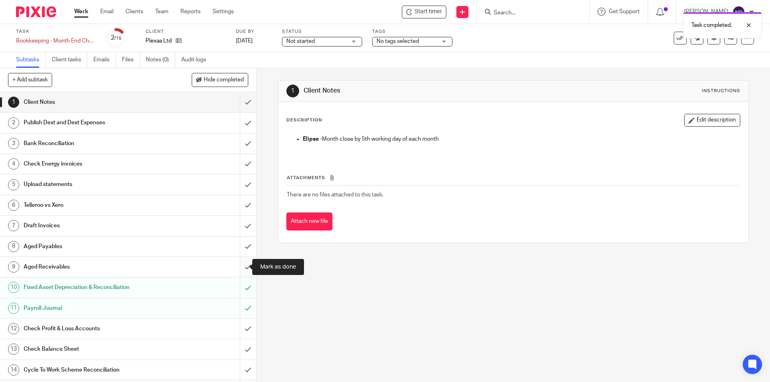
click at [244, 262] on input "submit" at bounding box center [128, 267] width 256 height 20
click at [243, 245] on input "submit" at bounding box center [128, 247] width 256 height 20
click at [241, 220] on input "submit" at bounding box center [128, 226] width 256 height 20
click at [241, 200] on input "submit" at bounding box center [128, 205] width 256 height 20
click at [241, 178] on input "submit" at bounding box center [128, 184] width 256 height 20
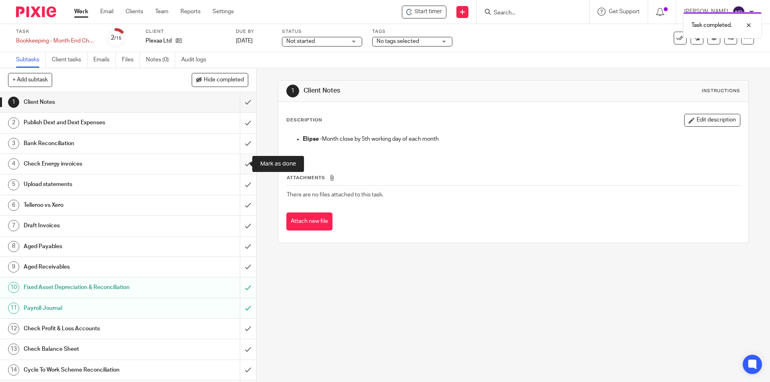
click at [241, 158] on input "submit" at bounding box center [128, 164] width 256 height 20
drag, startPoint x: 241, startPoint y: 137, endPoint x: 241, endPoint y: 111, distance: 26.1
click at [241, 136] on input "submit" at bounding box center [128, 144] width 256 height 20
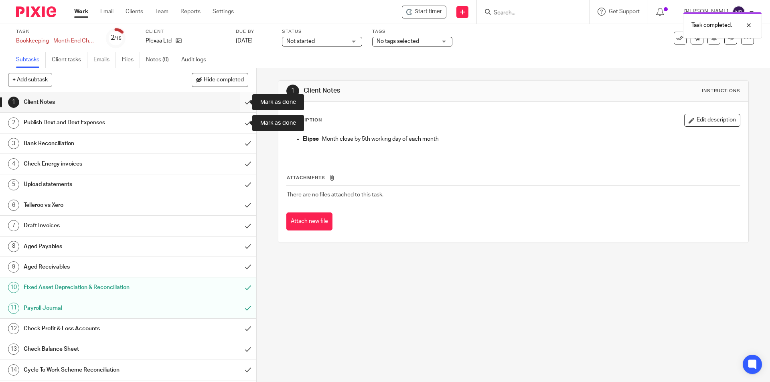
click at [241, 106] on input "submit" at bounding box center [128, 102] width 256 height 20
drag, startPoint x: 242, startPoint y: 120, endPoint x: 241, endPoint y: 124, distance: 5.0
click at [242, 121] on input "submit" at bounding box center [128, 123] width 256 height 20
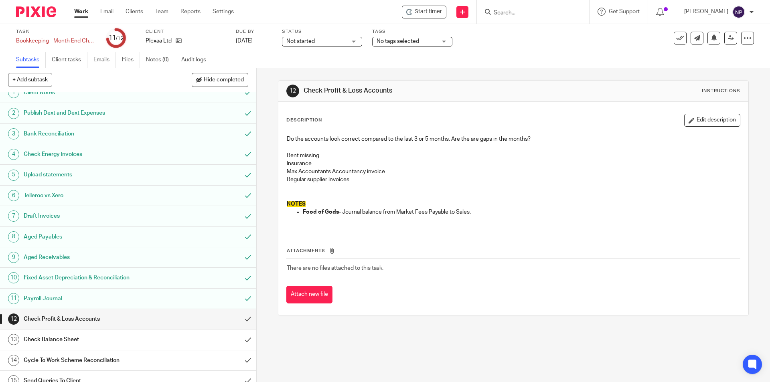
scroll to position [19, 0]
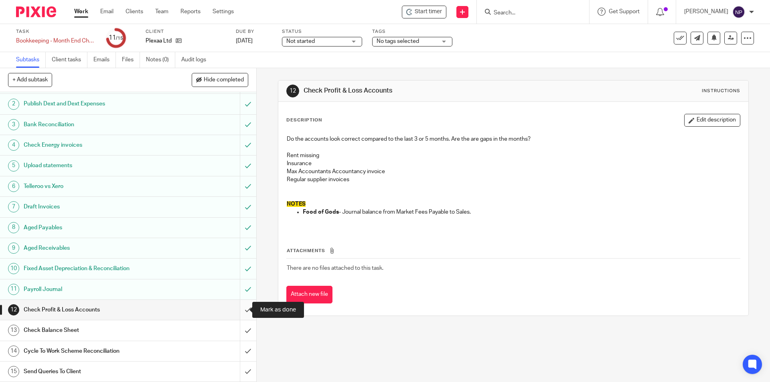
click at [241, 308] on input "submit" at bounding box center [128, 310] width 256 height 20
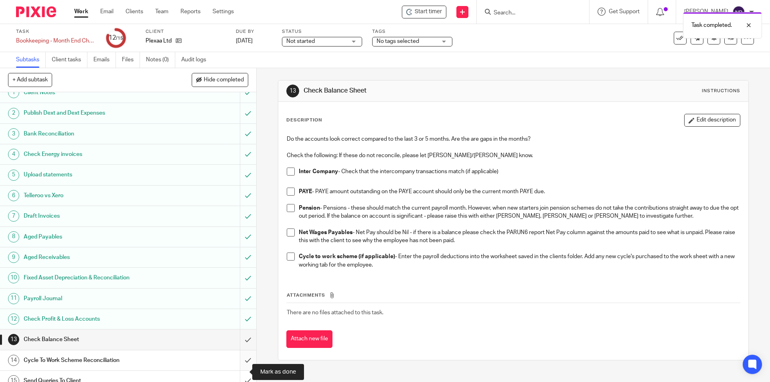
scroll to position [19, 0]
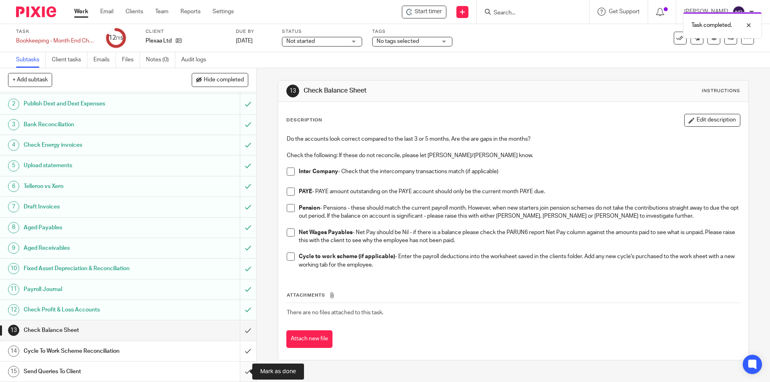
click at [242, 369] on input "submit" at bounding box center [128, 372] width 256 height 20
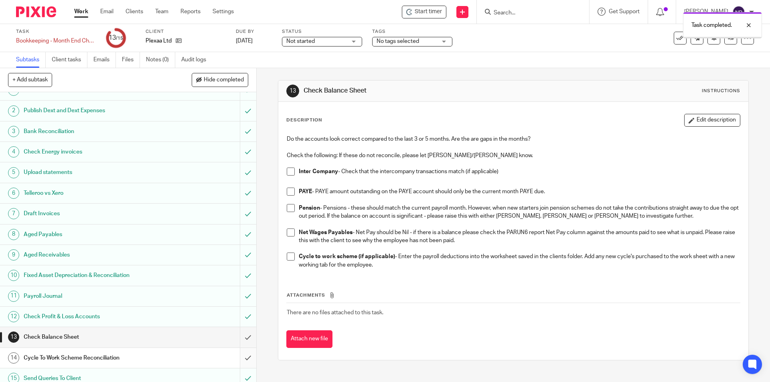
scroll to position [19, 0]
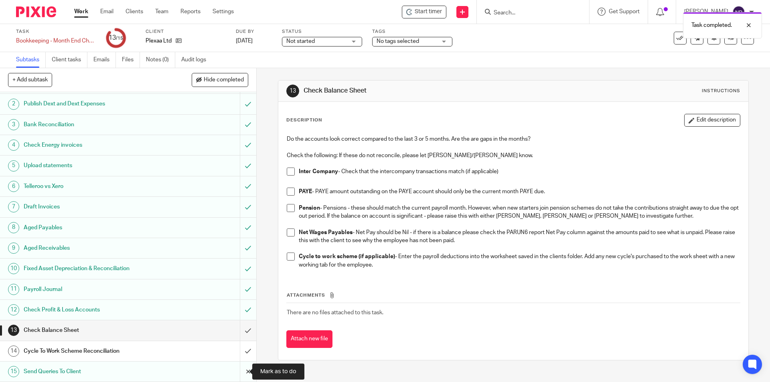
click at [243, 369] on input "submit" at bounding box center [128, 372] width 256 height 20
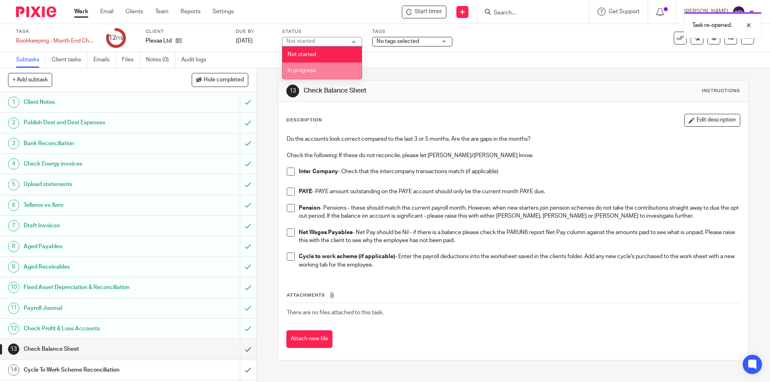
click at [326, 67] on li "In progress" at bounding box center [321, 71] width 79 height 16
click at [431, 40] on span "No tags selected" at bounding box center [407, 41] width 60 height 8
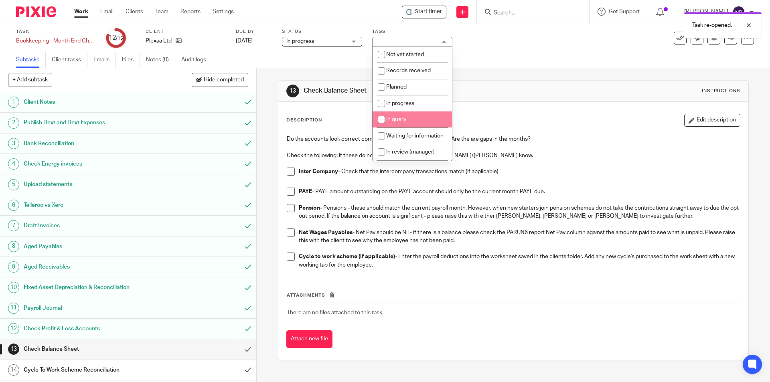
scroll to position [40, 0]
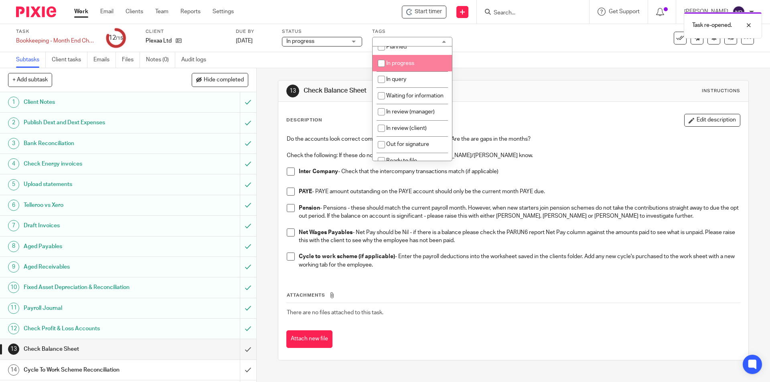
click at [407, 64] on span "In progress" at bounding box center [400, 64] width 28 height 6
checkbox input "true"
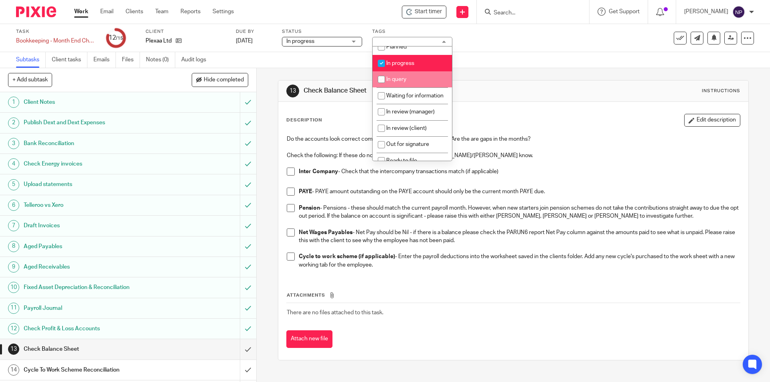
click at [83, 12] on link "Work" at bounding box center [81, 12] width 14 height 8
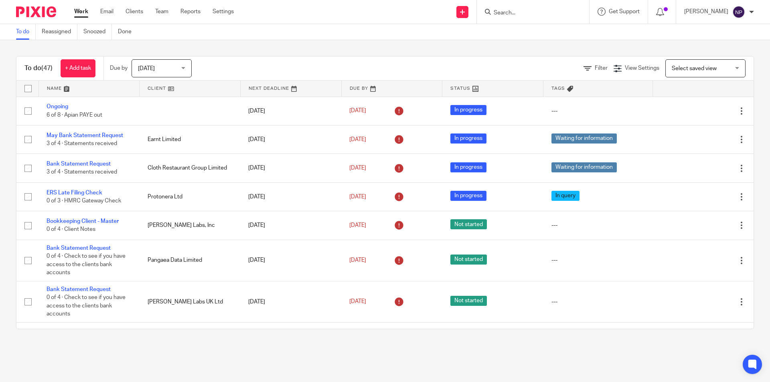
click at [57, 89] on link at bounding box center [89, 89] width 101 height 16
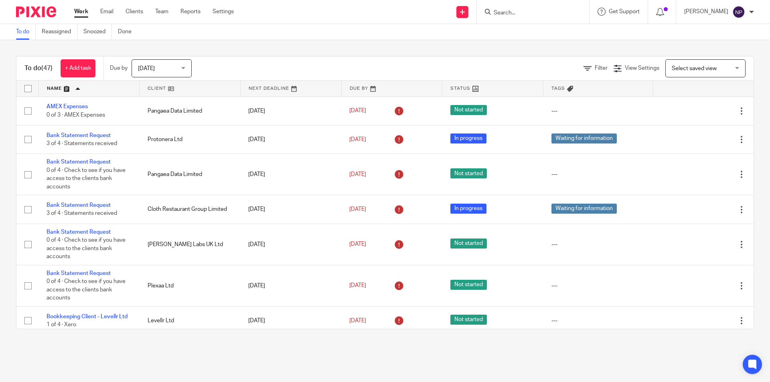
click at [84, 87] on link at bounding box center [89, 89] width 101 height 16
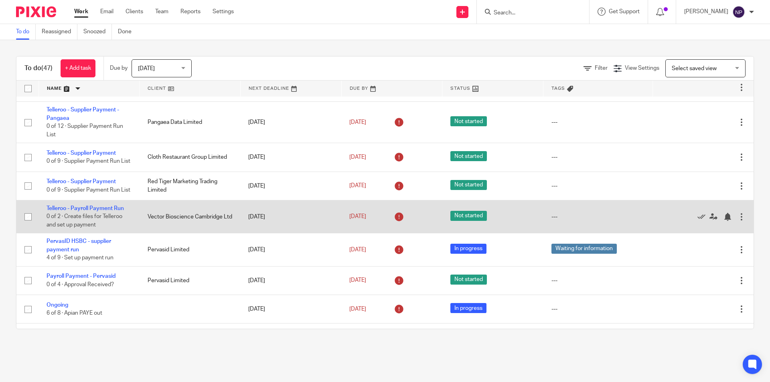
scroll to position [40, 0]
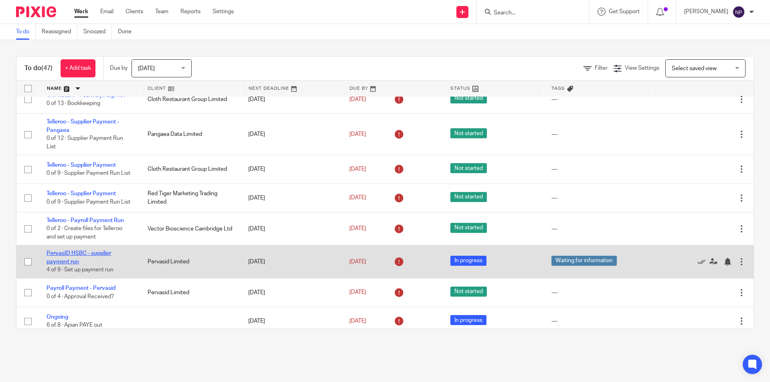
click at [98, 264] on link "PervasID HSBC - supplier payment run" at bounding box center [79, 258] width 65 height 14
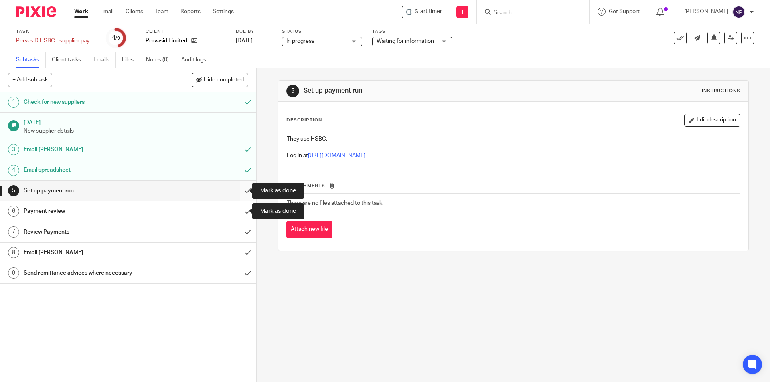
click at [241, 186] on input "submit" at bounding box center [128, 191] width 256 height 20
click at [240, 209] on input "submit" at bounding box center [128, 211] width 256 height 20
click at [237, 237] on input "submit" at bounding box center [128, 232] width 256 height 20
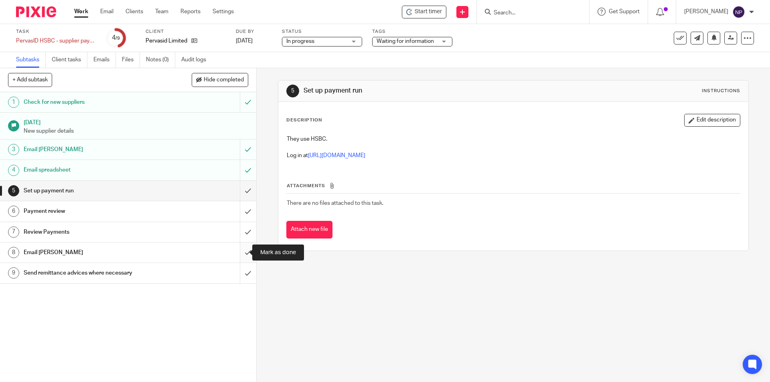
drag, startPoint x: 236, startPoint y: 252, endPoint x: 236, endPoint y: 259, distance: 7.6
click at [236, 253] on input "submit" at bounding box center [128, 253] width 256 height 20
click at [236, 266] on input "submit" at bounding box center [128, 273] width 256 height 20
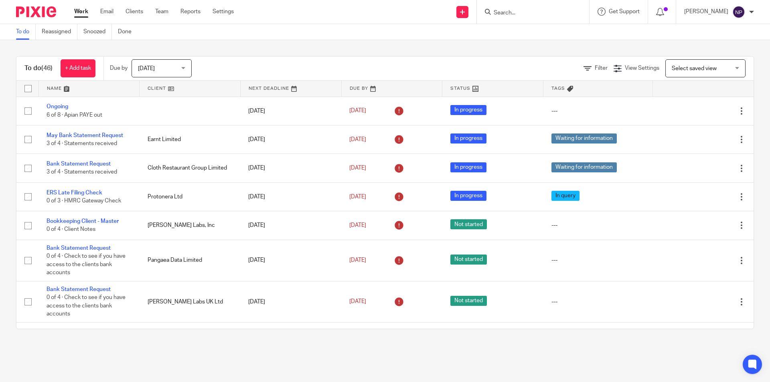
click at [113, 89] on link at bounding box center [89, 89] width 101 height 16
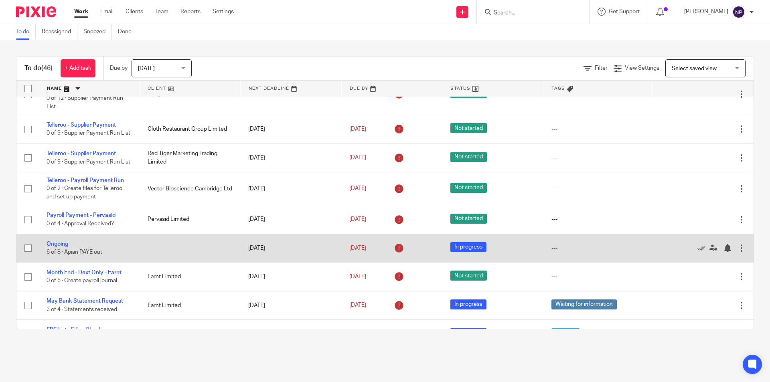
scroll to position [120, 0]
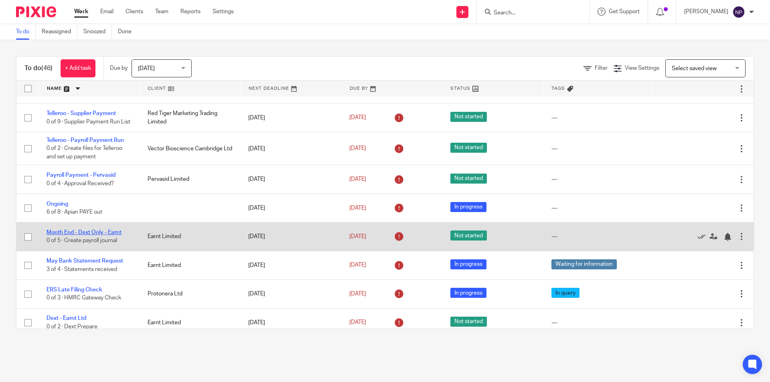
click at [109, 235] on link "Month End - Dext Only - Earnt" at bounding box center [84, 233] width 75 height 6
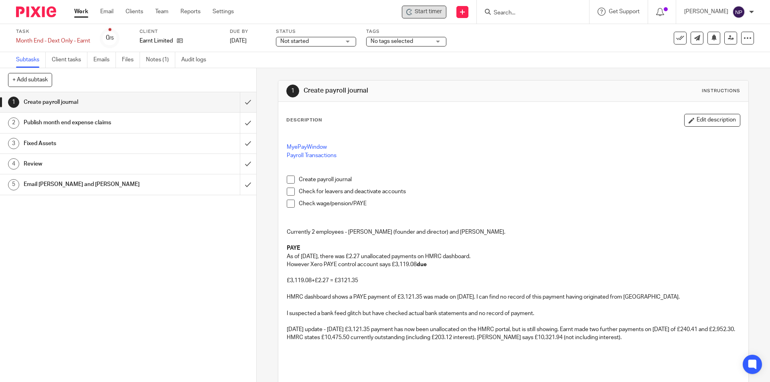
click at [443, 12] on div "Start timer" at bounding box center [424, 12] width 45 height 13
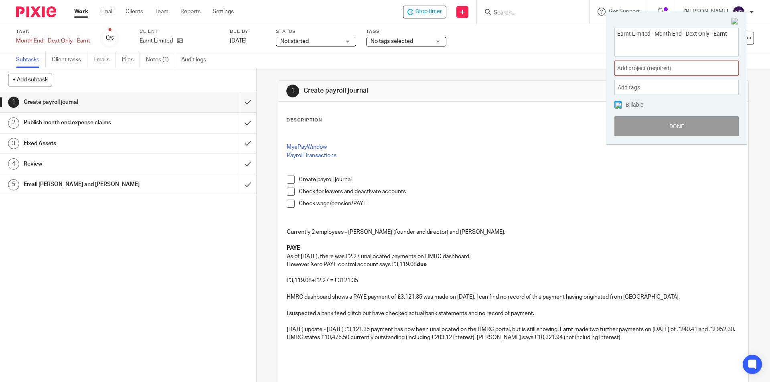
click at [669, 72] on span "Add project (required) :" at bounding box center [667, 68] width 101 height 8
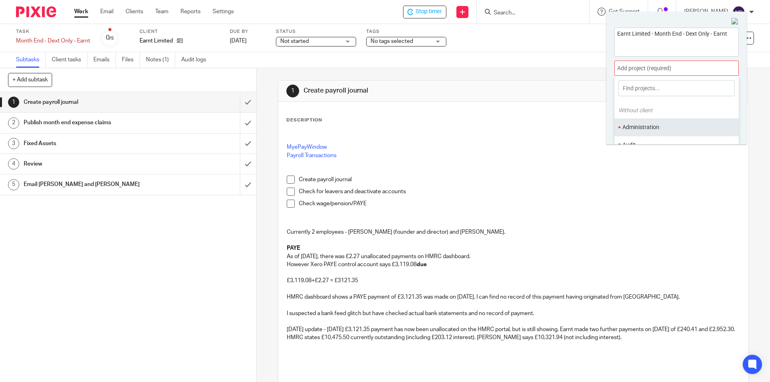
scroll to position [40, 0]
click at [668, 122] on li "Bookkeeping" at bounding box center [674, 122] width 105 height 8
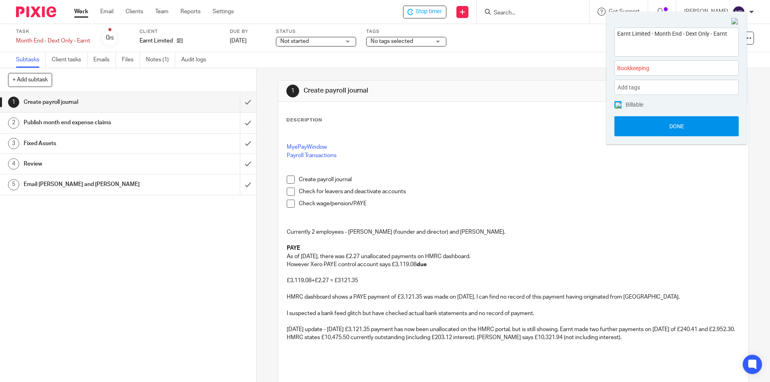
click at [667, 124] on button "Done" at bounding box center [676, 126] width 124 height 20
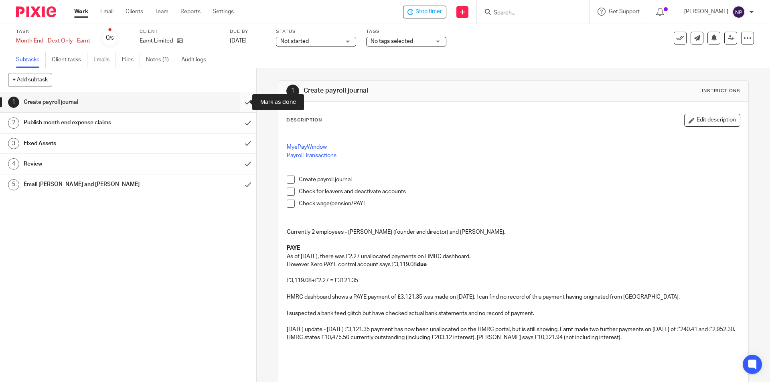
click at [243, 103] on input "submit" at bounding box center [128, 102] width 256 height 20
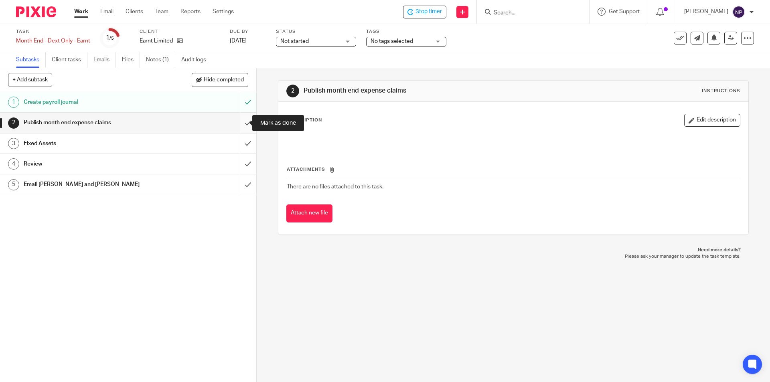
click at [244, 125] on input "submit" at bounding box center [128, 123] width 256 height 20
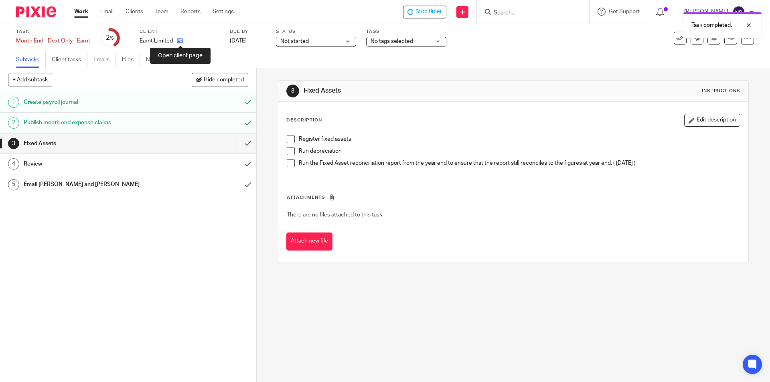
click at [182, 41] on icon at bounding box center [180, 41] width 6 height 6
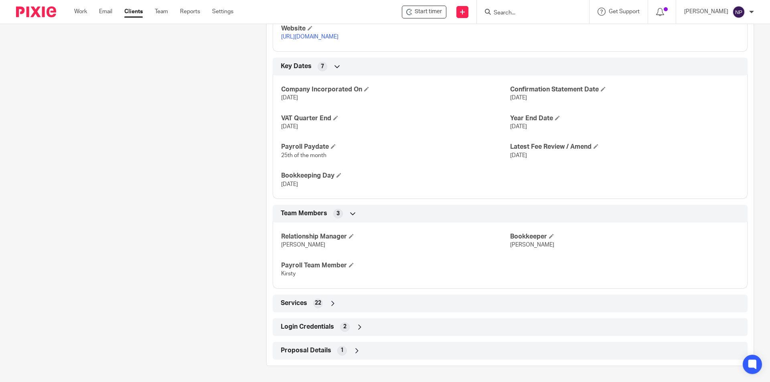
click at [370, 301] on div "Services 22" at bounding box center [510, 304] width 463 height 14
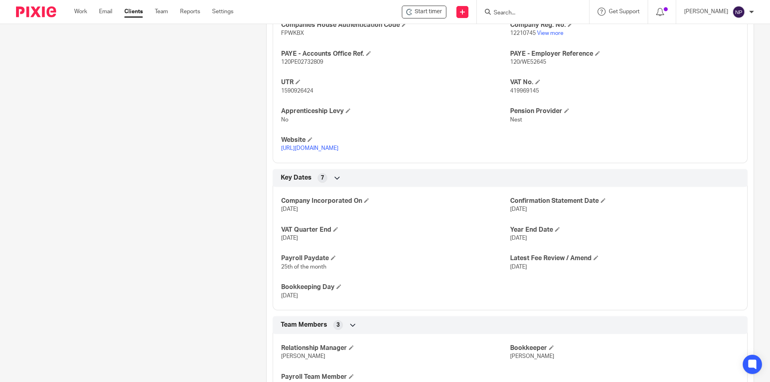
scroll to position [361, 0]
click at [75, 12] on link "Work" at bounding box center [80, 12] width 13 height 8
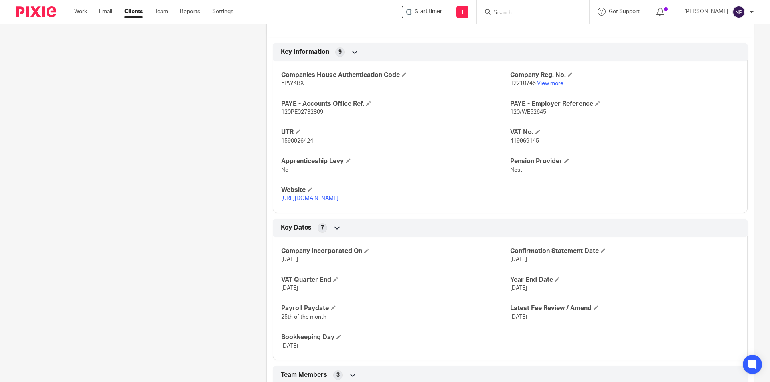
scroll to position [42, 0]
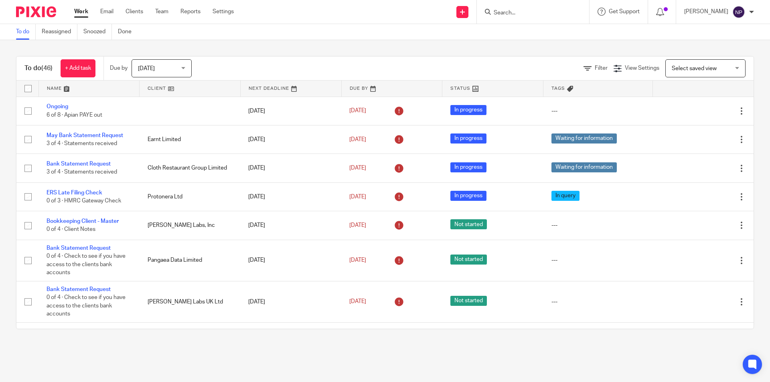
click at [506, 10] on input "Search" at bounding box center [529, 13] width 72 height 7
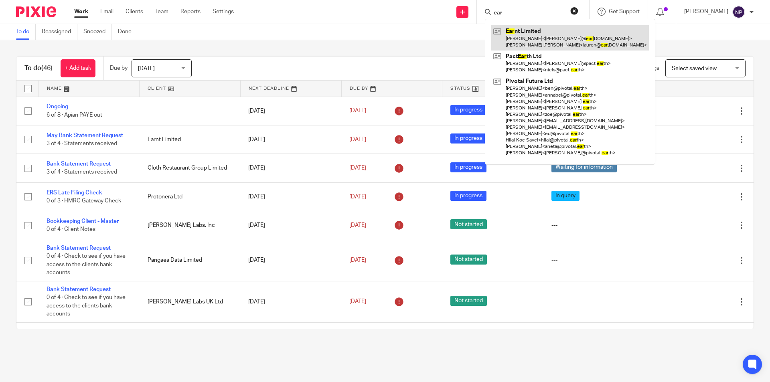
type input "ear"
click at [512, 29] on link at bounding box center [570, 37] width 158 height 25
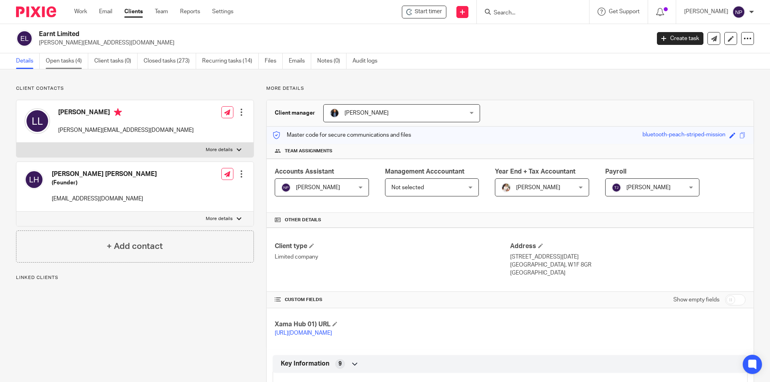
click at [67, 64] on link "Open tasks (4)" at bounding box center [67, 61] width 43 height 16
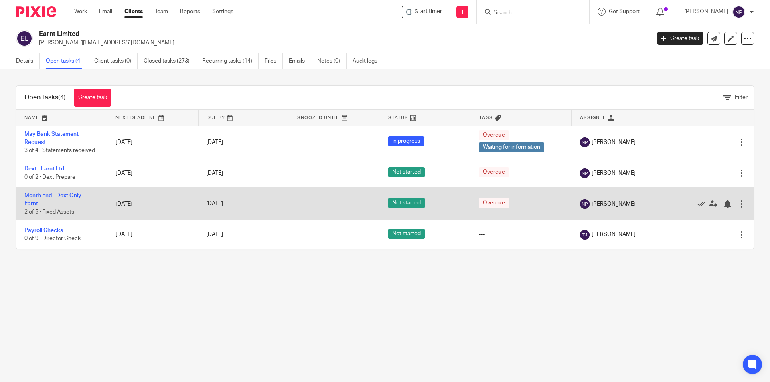
click at [64, 195] on link "Month End - Dext Only - Earnt" at bounding box center [54, 200] width 60 height 14
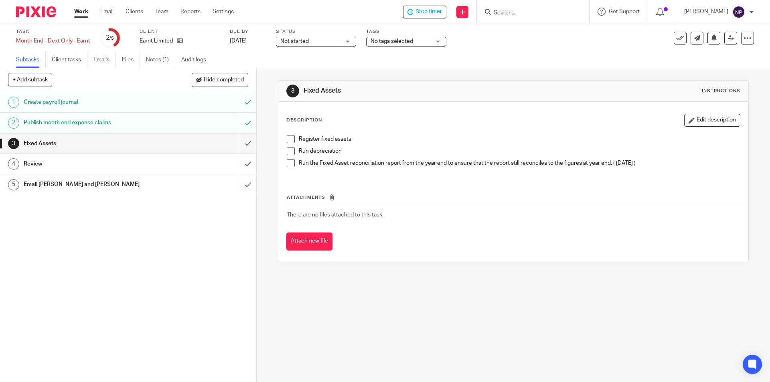
drag, startPoint x: 292, startPoint y: 140, endPoint x: 292, endPoint y: 148, distance: 8.5
click at [292, 140] on span at bounding box center [291, 139] width 8 height 8
click at [292, 150] on span at bounding box center [291, 151] width 8 height 8
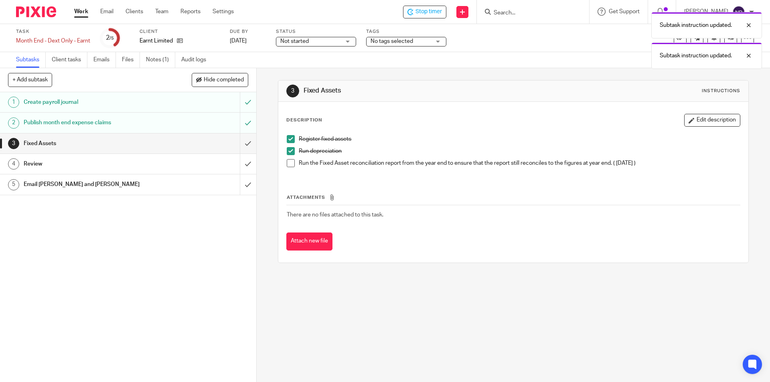
click at [289, 162] on span at bounding box center [291, 163] width 8 height 8
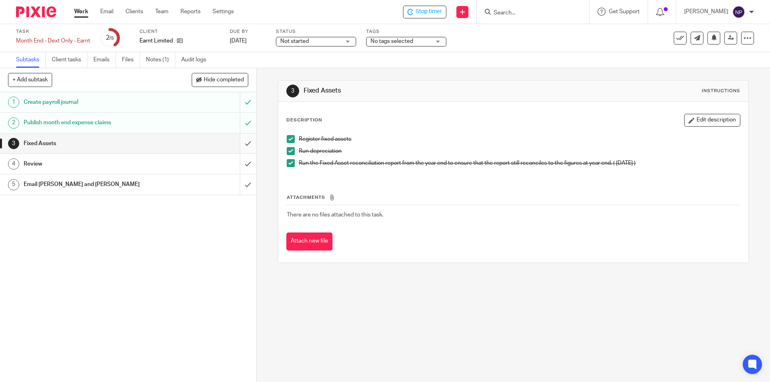
click at [245, 142] on input "submit" at bounding box center [128, 144] width 256 height 20
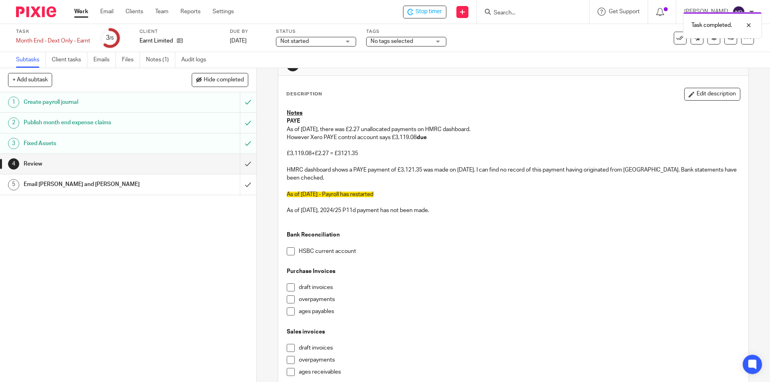
scroll to position [40, 0]
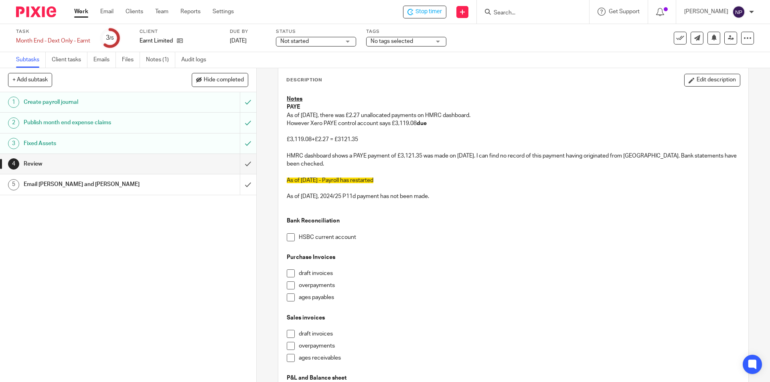
click at [326, 47] on div "Status Not started Not started Not started In progress 1" at bounding box center [316, 37] width 80 height 19
click at [327, 40] on span "Not started" at bounding box center [310, 41] width 60 height 8
click at [317, 77] on li "In progress" at bounding box center [316, 71] width 79 height 16
click at [381, 48] on div "Task Month End - Dext Only - Earnt Save Month End - Dext Only - Earnt 3 /5 Clie…" at bounding box center [385, 38] width 770 height 28
click at [391, 43] on span "No tags selected" at bounding box center [392, 42] width 43 height 6
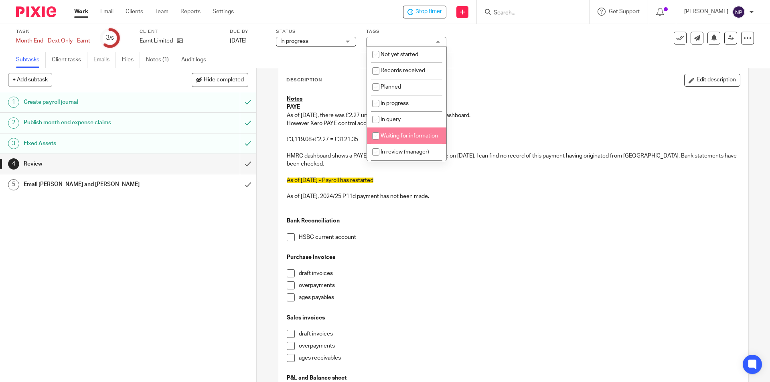
click at [415, 132] on li "Waiting for information" at bounding box center [406, 136] width 79 height 16
checkbox input "true"
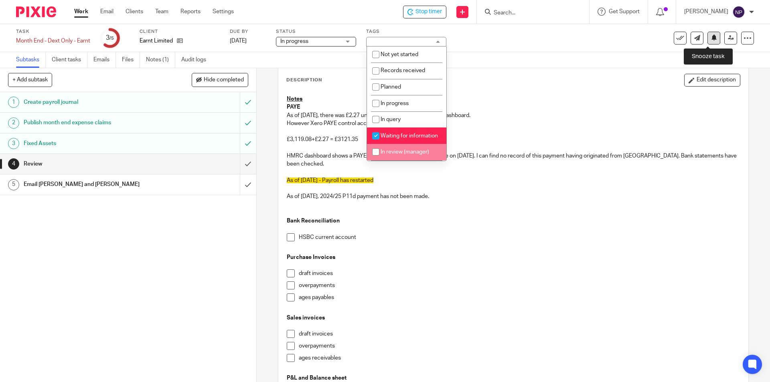
click at [711, 38] on icon at bounding box center [714, 37] width 6 height 6
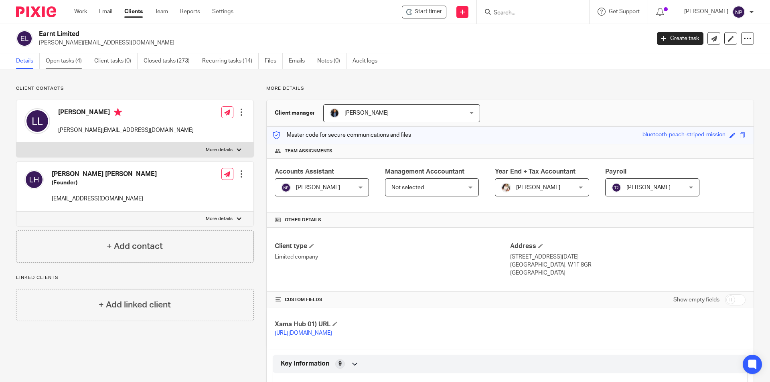
click at [75, 60] on link "Open tasks (4)" at bounding box center [67, 61] width 43 height 16
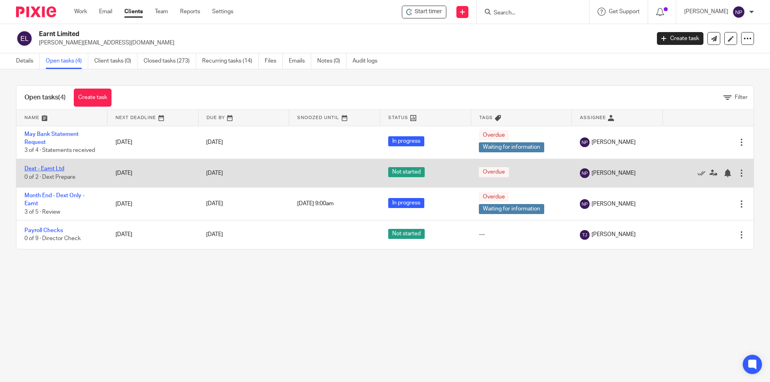
click at [57, 166] on link "Dext - Earnt Ltd" at bounding box center [44, 169] width 40 height 6
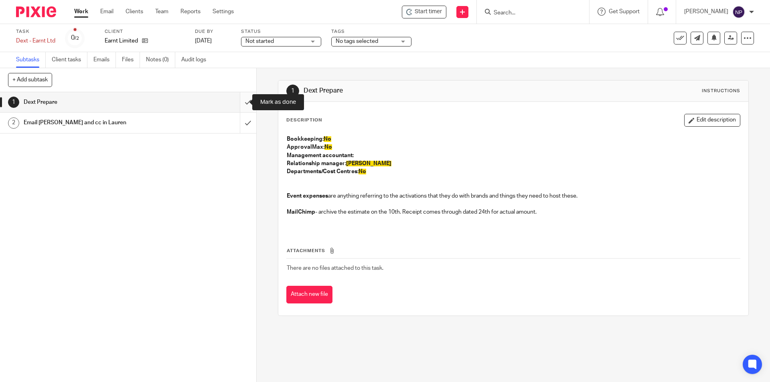
click at [242, 101] on input "submit" at bounding box center [128, 102] width 256 height 20
click at [243, 124] on input "submit" at bounding box center [128, 123] width 256 height 20
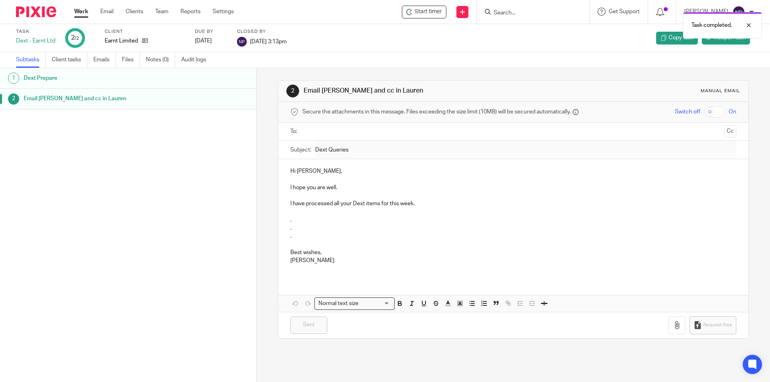
click at [82, 10] on link "Work" at bounding box center [81, 12] width 14 height 8
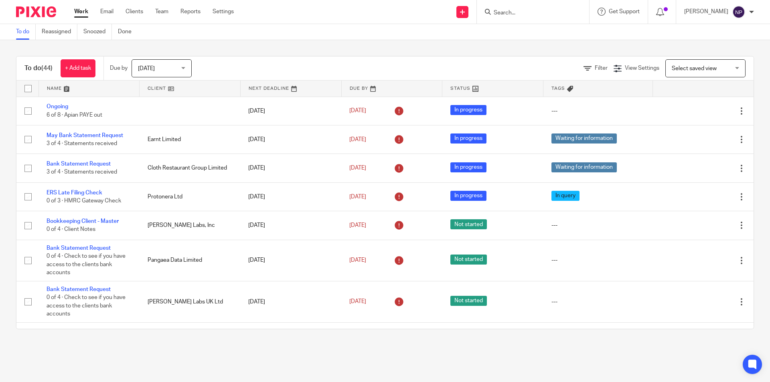
click at [75, 78] on div "To do (44) + Add task" at bounding box center [59, 69] width 87 height 24
click at [65, 86] on link at bounding box center [89, 89] width 101 height 16
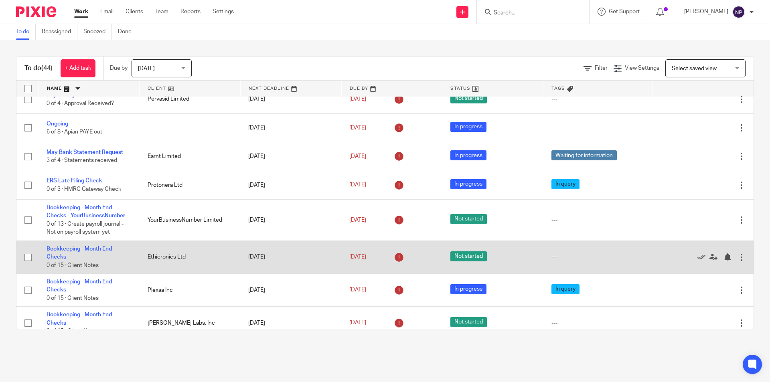
scroll to position [241, 0]
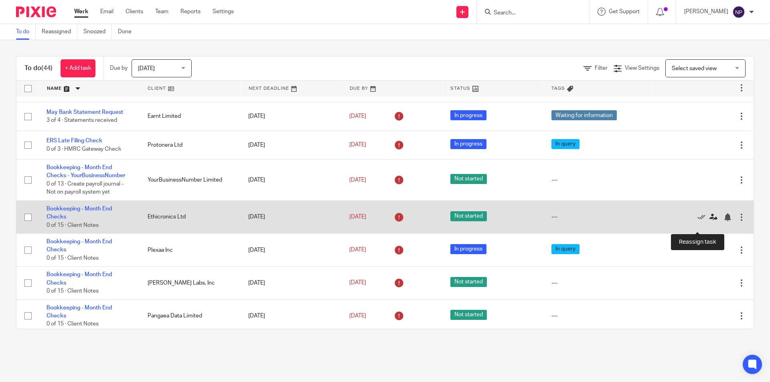
click at [709, 221] on icon at bounding box center [713, 217] width 8 height 8
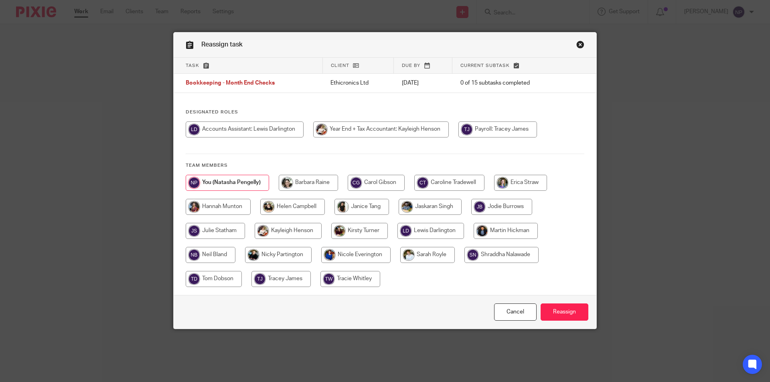
click at [422, 233] on input "radio" at bounding box center [430, 231] width 67 height 16
radio input "true"
click at [554, 311] on input "Reassign" at bounding box center [565, 312] width 48 height 17
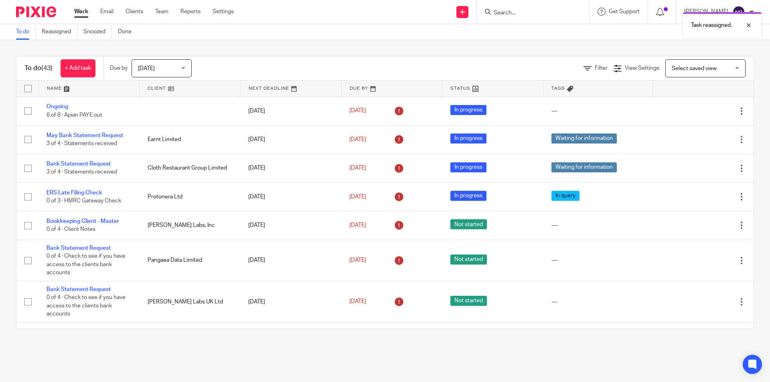
click at [93, 85] on link at bounding box center [89, 89] width 101 height 16
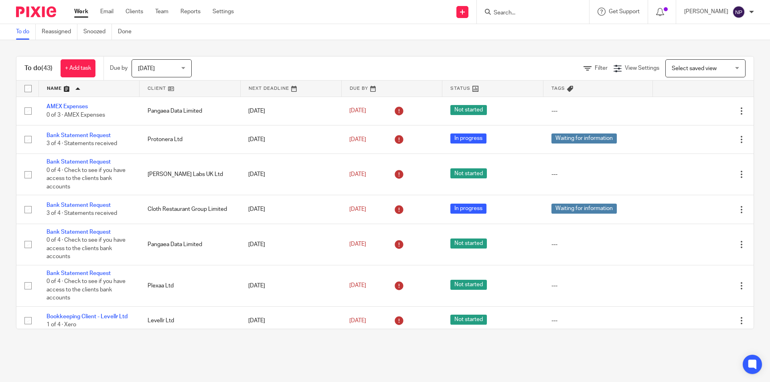
click at [93, 85] on link at bounding box center [89, 89] width 101 height 16
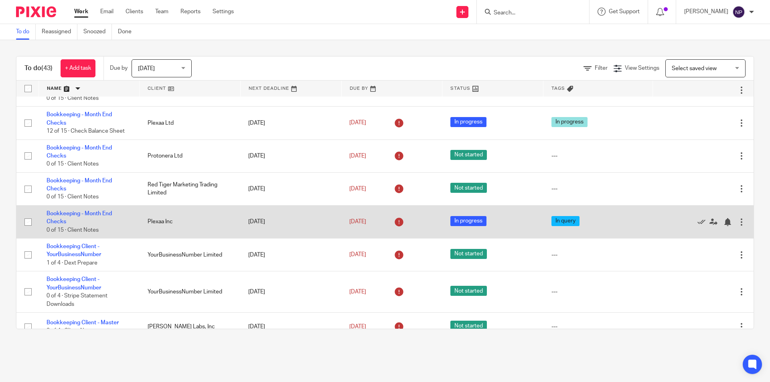
scroll to position [401, 0]
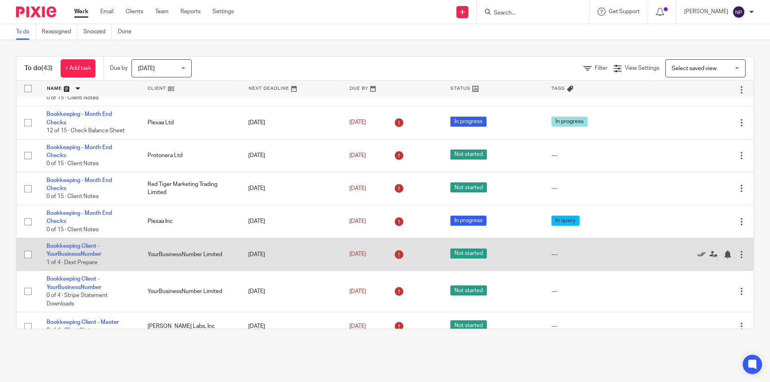
click at [697, 259] on icon at bounding box center [701, 255] width 8 height 8
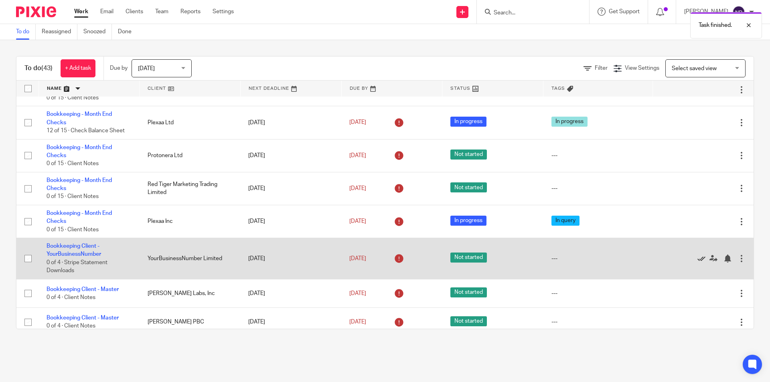
click at [697, 263] on icon at bounding box center [701, 259] width 8 height 8
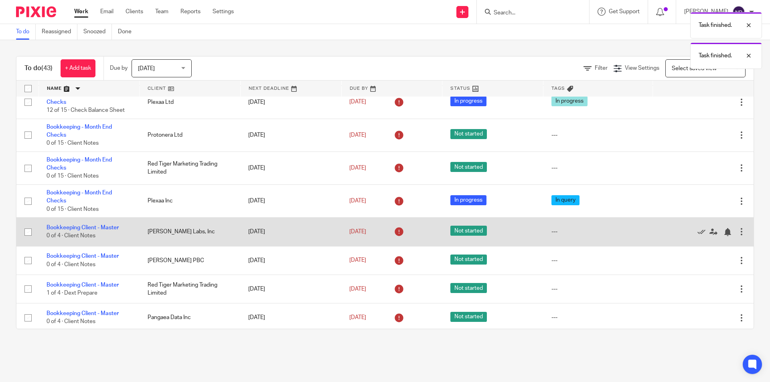
scroll to position [441, 0]
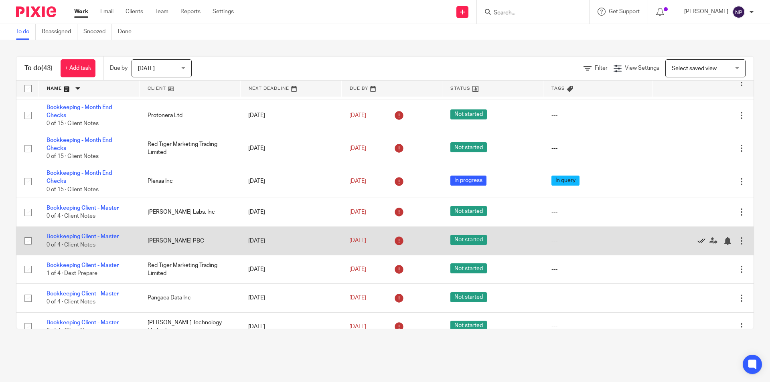
click at [697, 245] on icon at bounding box center [701, 241] width 8 height 8
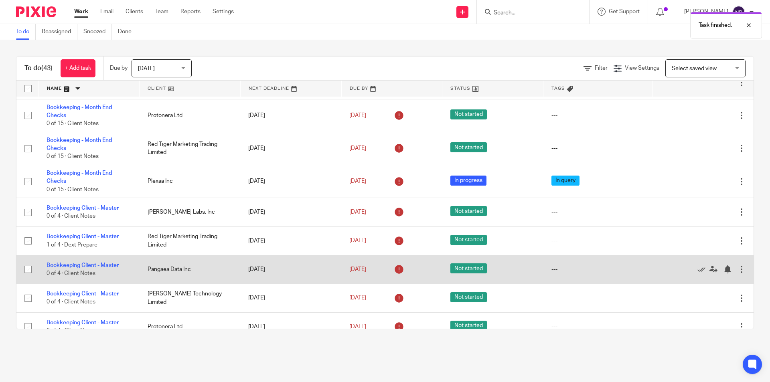
scroll to position [481, 0]
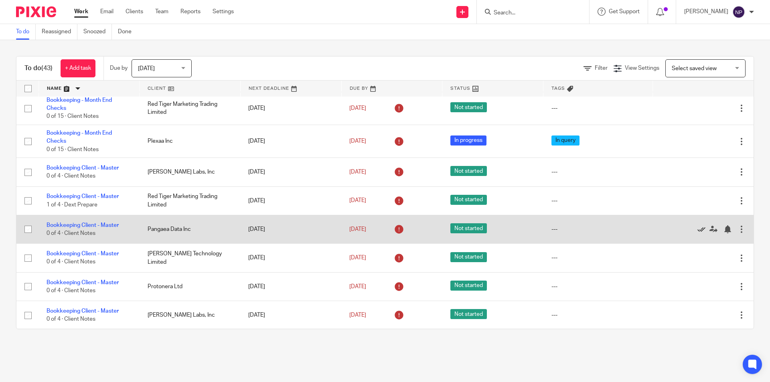
click at [697, 233] on icon at bounding box center [701, 229] width 8 height 8
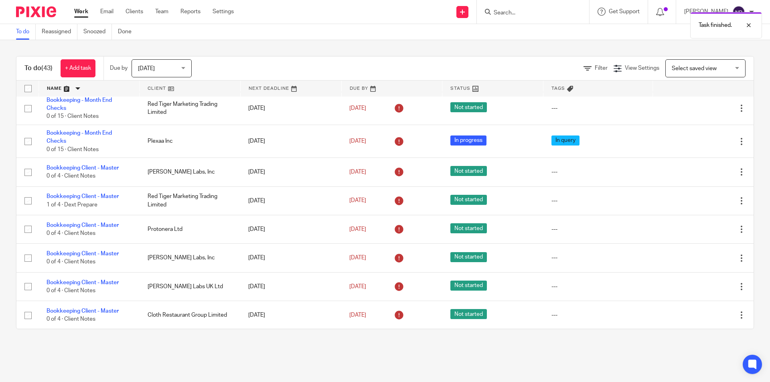
click at [697, 233] on icon at bounding box center [701, 229] width 8 height 8
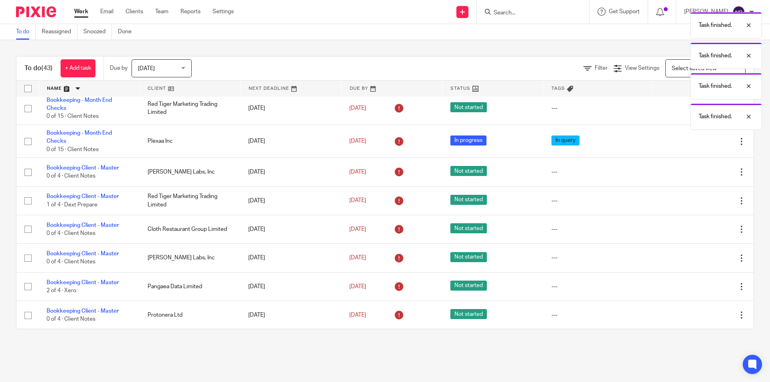
click at [697, 233] on icon at bounding box center [701, 229] width 8 height 8
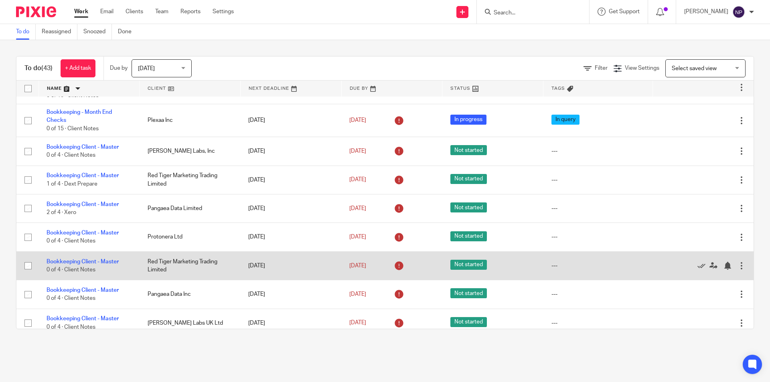
scroll to position [521, 0]
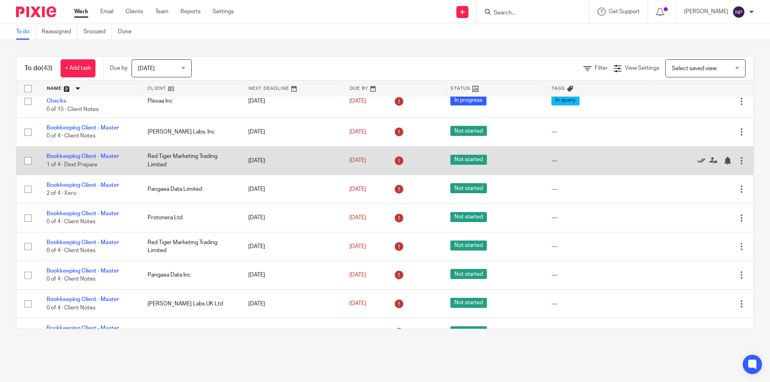
click at [697, 165] on icon at bounding box center [701, 161] width 8 height 8
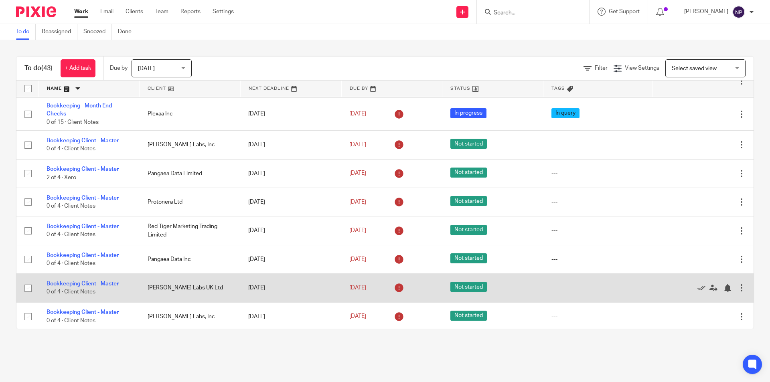
scroll to position [481, 0]
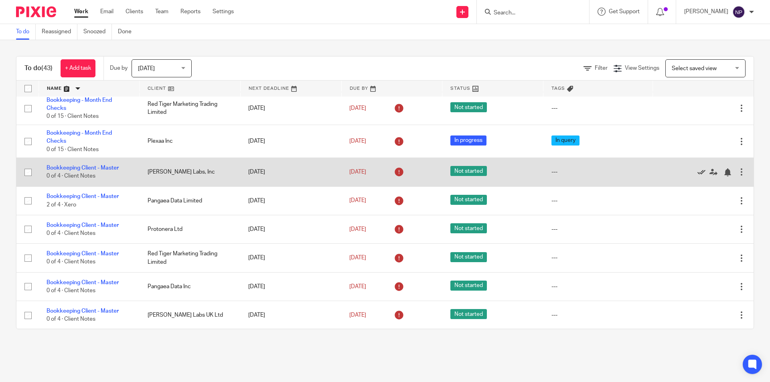
click at [697, 176] on icon at bounding box center [701, 172] width 8 height 8
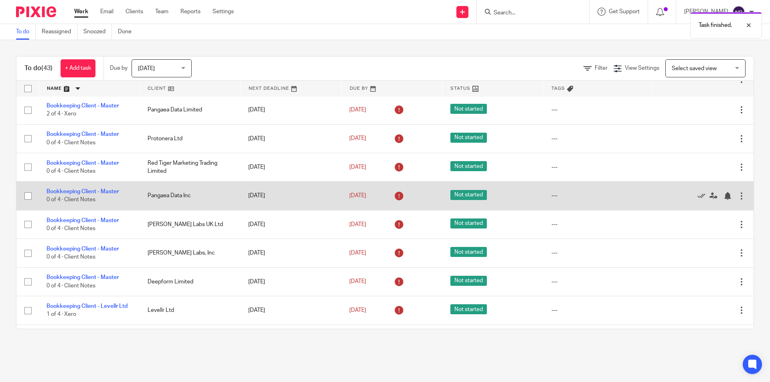
scroll to position [561, 0]
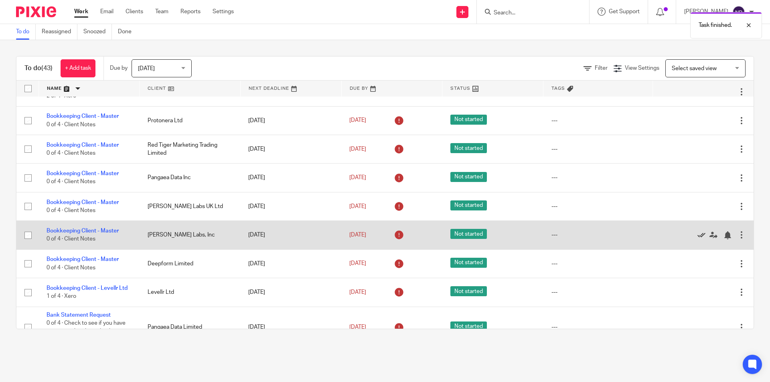
click at [697, 239] on icon at bounding box center [701, 235] width 8 height 8
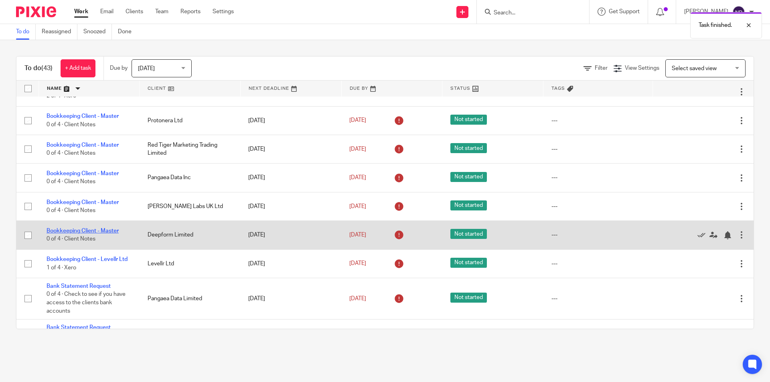
click at [100, 234] on link "Bookkeeping Client - Master" at bounding box center [83, 231] width 72 height 6
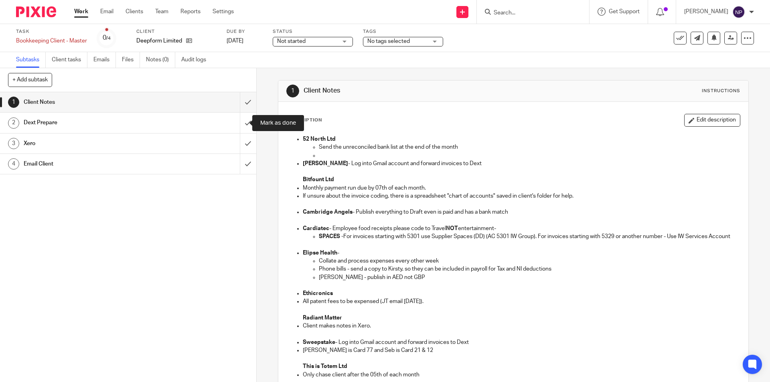
click at [240, 123] on input "submit" at bounding box center [128, 123] width 256 height 20
drag, startPoint x: 242, startPoint y: 142, endPoint x: 245, endPoint y: 166, distance: 24.6
click at [243, 144] on input "submit" at bounding box center [128, 144] width 256 height 20
click at [245, 166] on input "submit" at bounding box center [128, 164] width 256 height 20
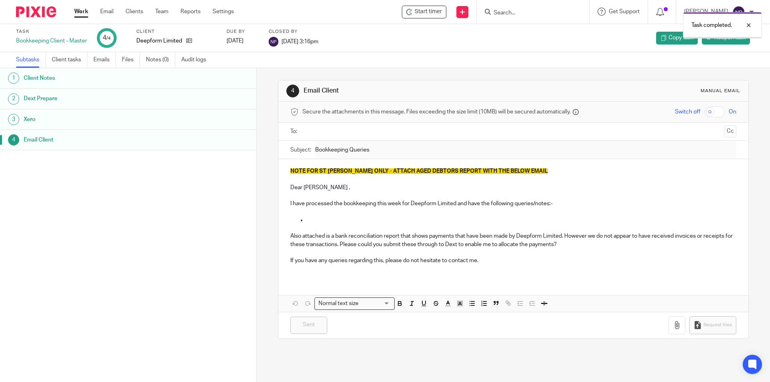
click at [81, 12] on link "Work" at bounding box center [81, 12] width 14 height 8
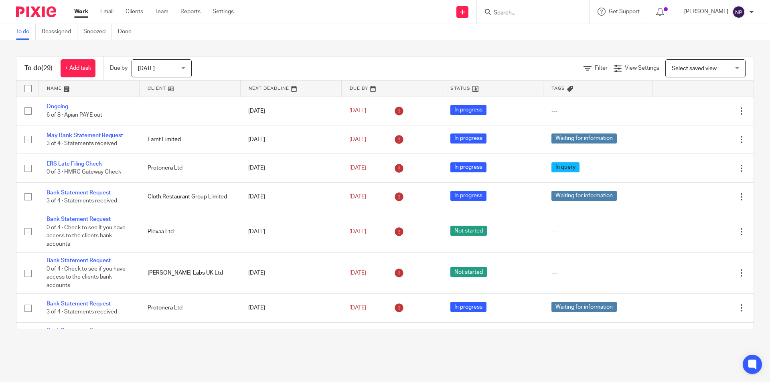
click at [77, 84] on link at bounding box center [89, 89] width 101 height 16
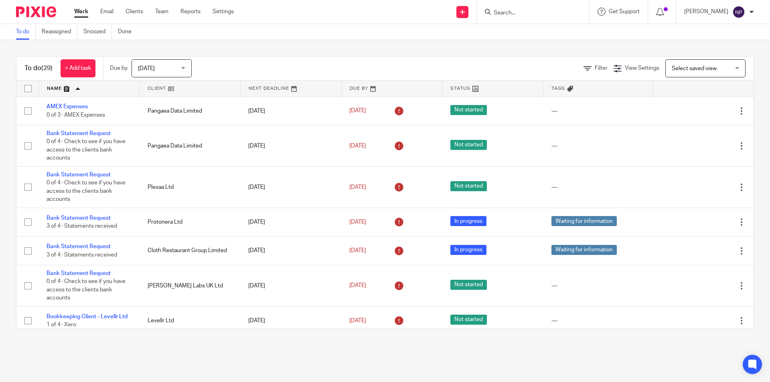
click at [84, 86] on link at bounding box center [89, 89] width 101 height 16
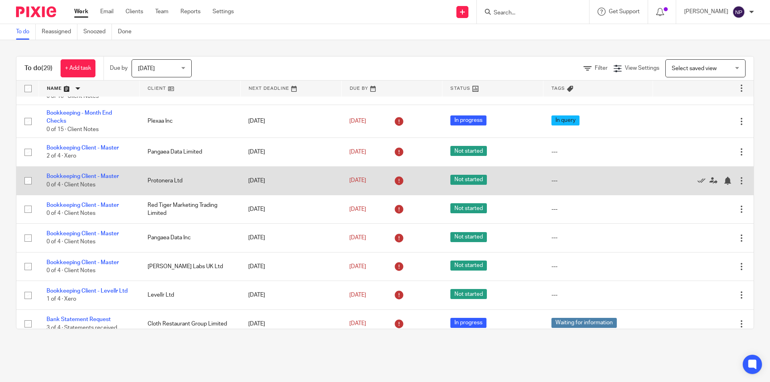
scroll to position [521, 0]
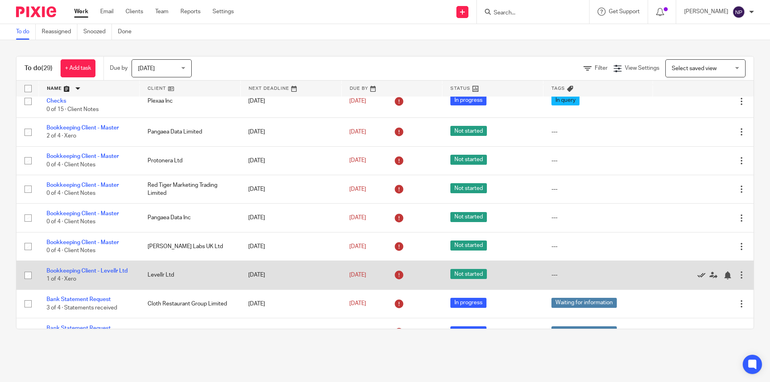
click at [697, 280] on icon at bounding box center [701, 276] width 8 height 8
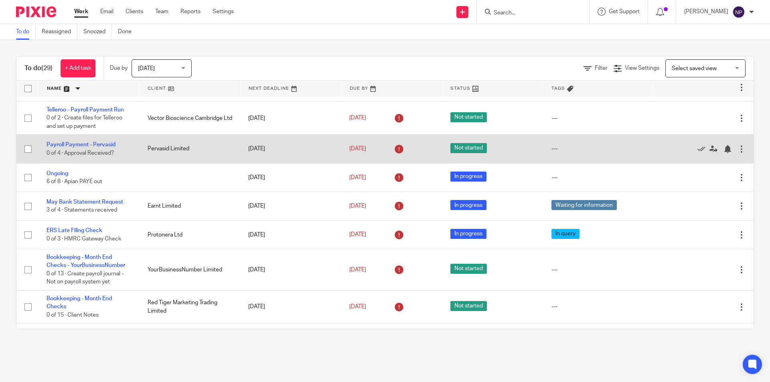
scroll to position [0, 0]
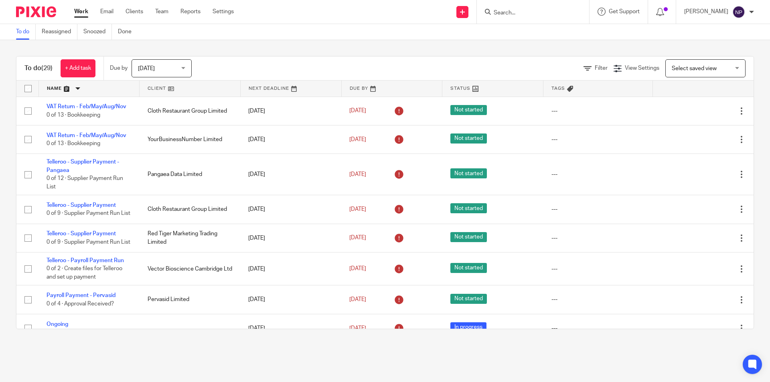
click at [752, 12] on div at bounding box center [751, 12] width 5 height 5
click at [719, 51] on li "Logout" at bounding box center [723, 56] width 53 height 12
